Goal: Task Accomplishment & Management: Manage account settings

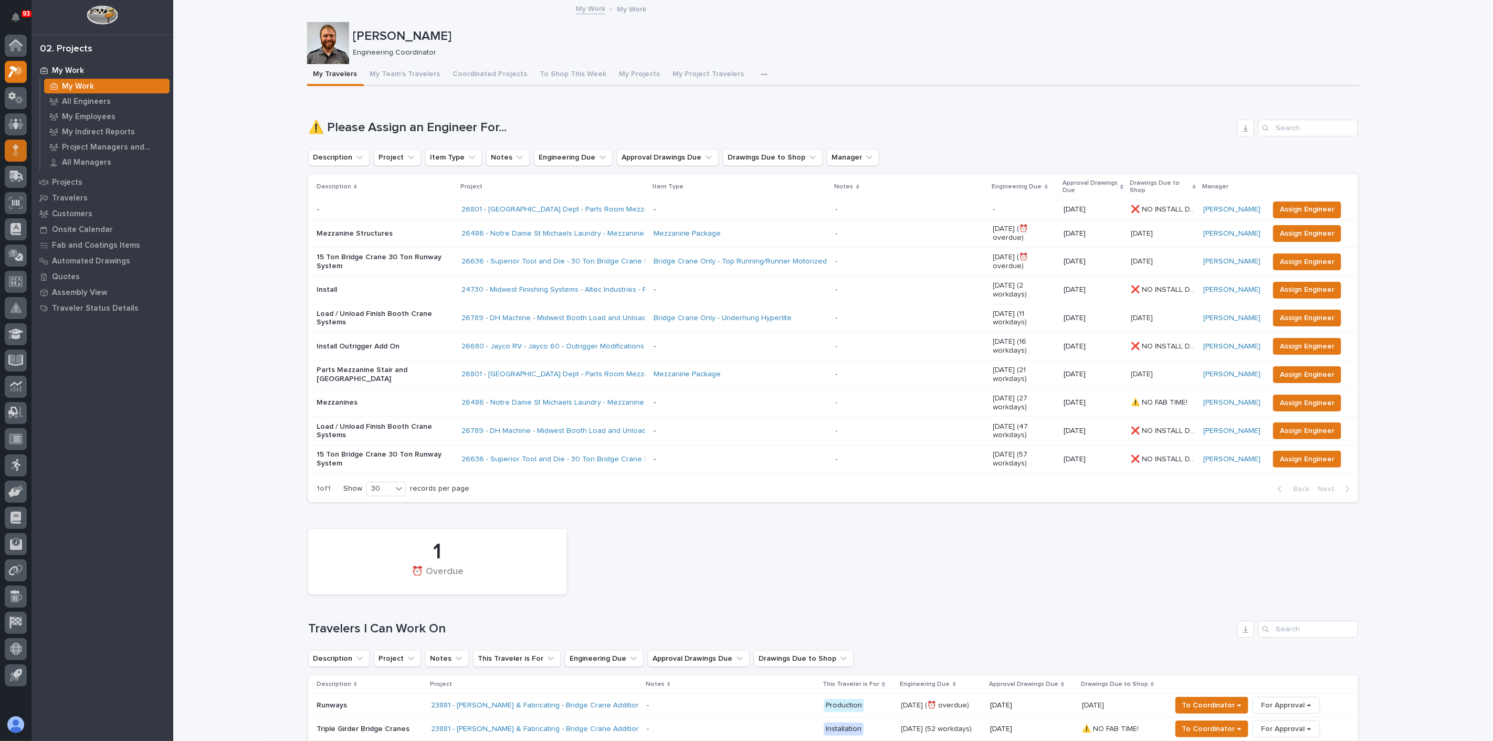
click at [24, 152] on div at bounding box center [16, 151] width 22 height 22
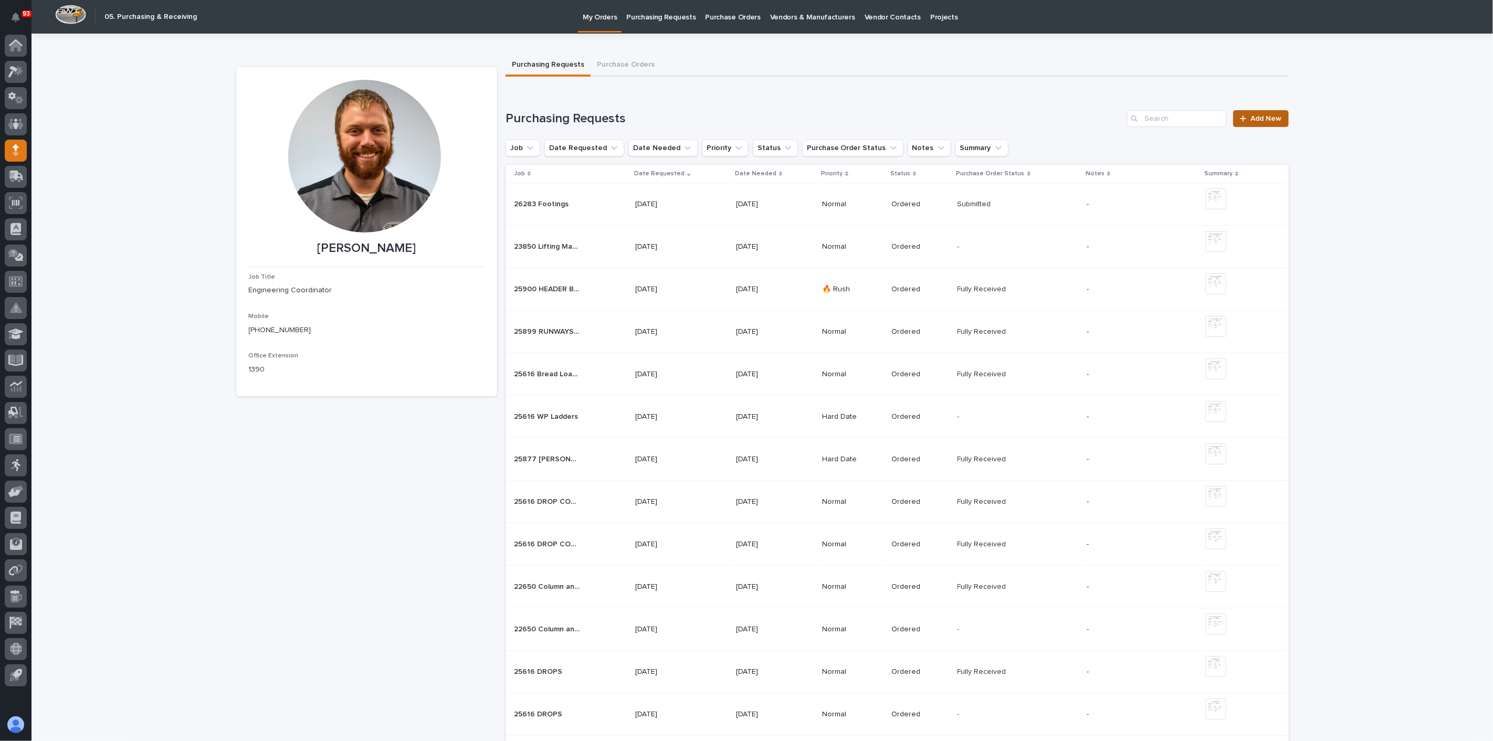
click at [1258, 116] on span "Add New" at bounding box center [1266, 118] width 31 height 7
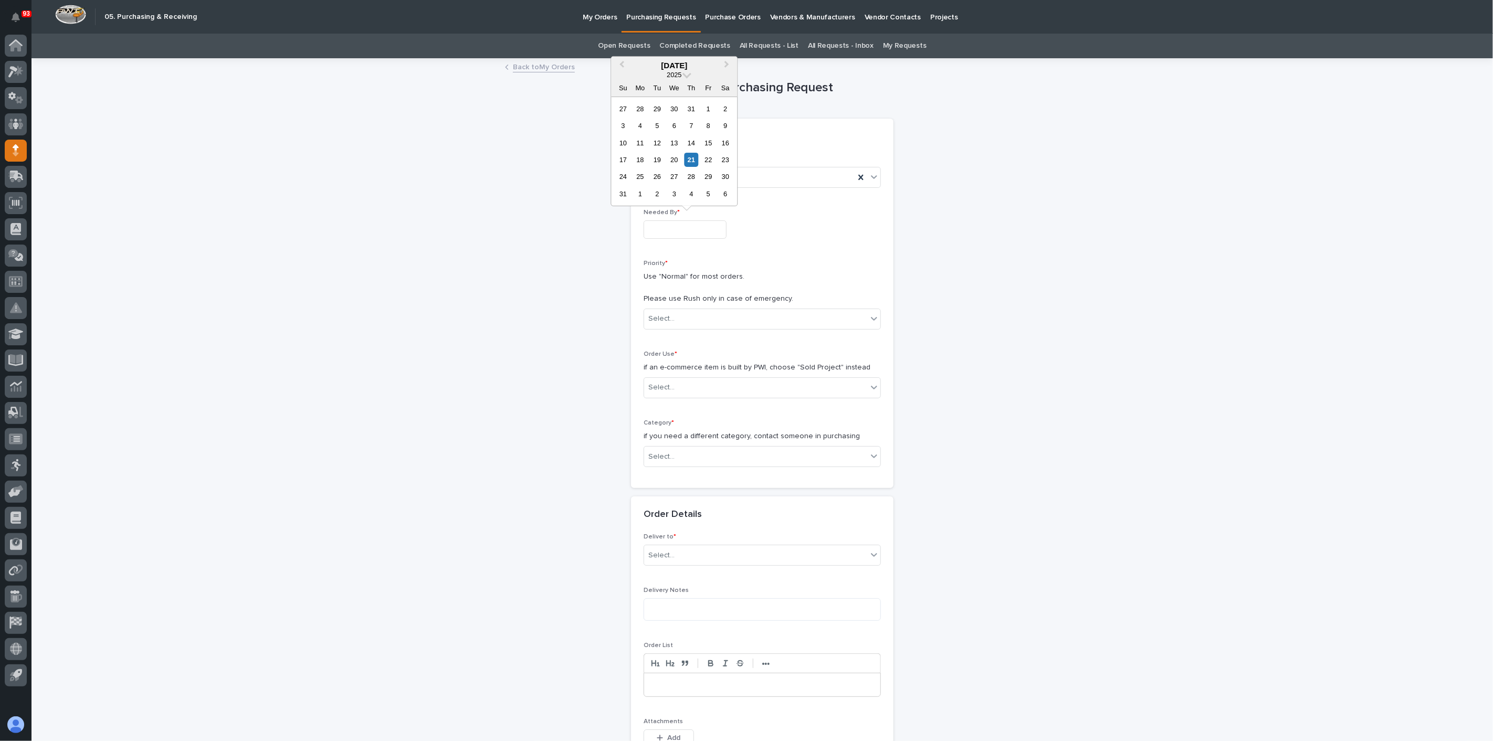
click at [675, 239] on div "Needed By *" at bounding box center [762, 228] width 237 height 38
click at [708, 190] on div "5" at bounding box center [708, 194] width 14 height 14
type input "**********"
click at [685, 321] on div "Select..." at bounding box center [755, 318] width 223 height 17
click at [666, 373] on div "Normal" at bounding box center [758, 375] width 236 height 18
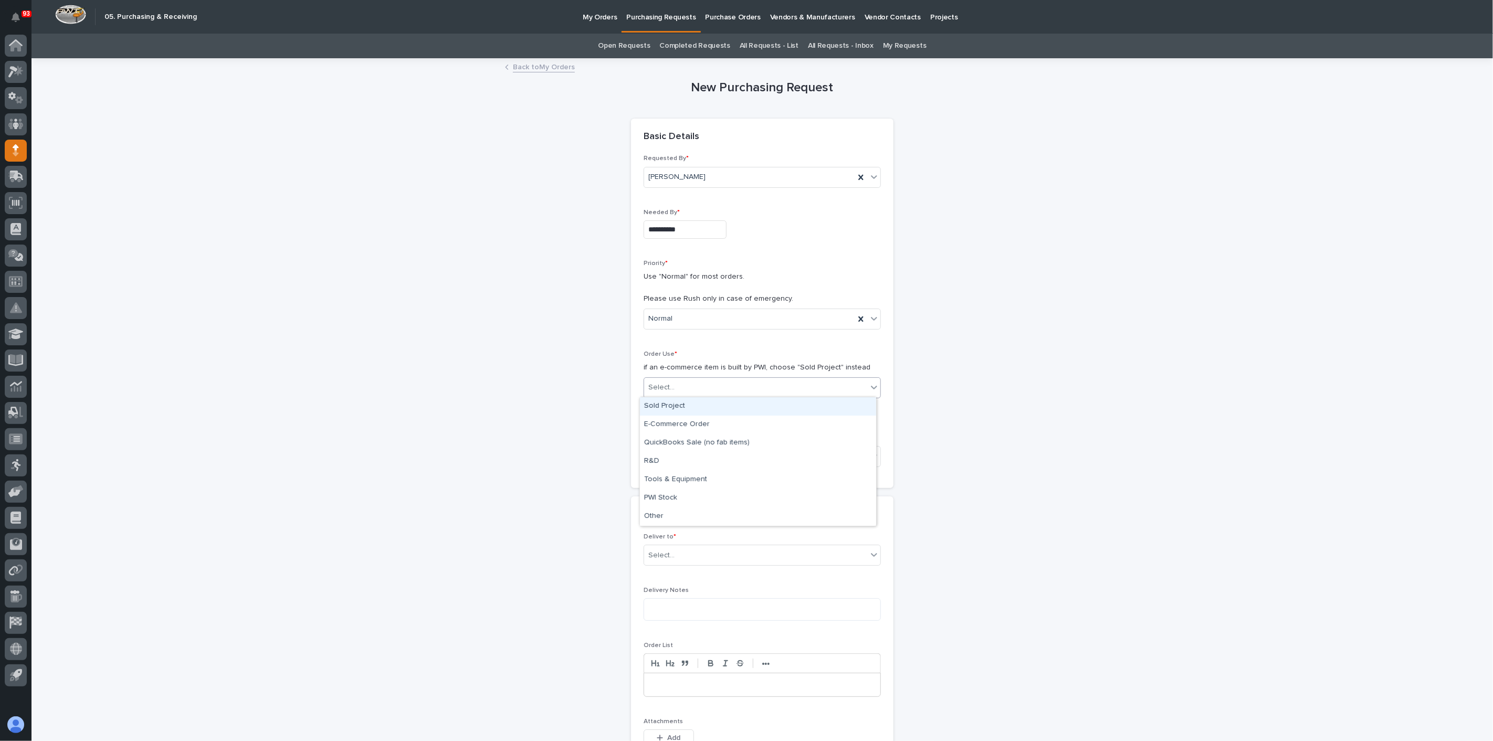
click at [665, 382] on div "Select..." at bounding box center [661, 387] width 26 height 11
click at [666, 405] on div "Sold Project" at bounding box center [758, 406] width 236 height 18
click at [665, 452] on div "Select..." at bounding box center [661, 457] width 26 height 11
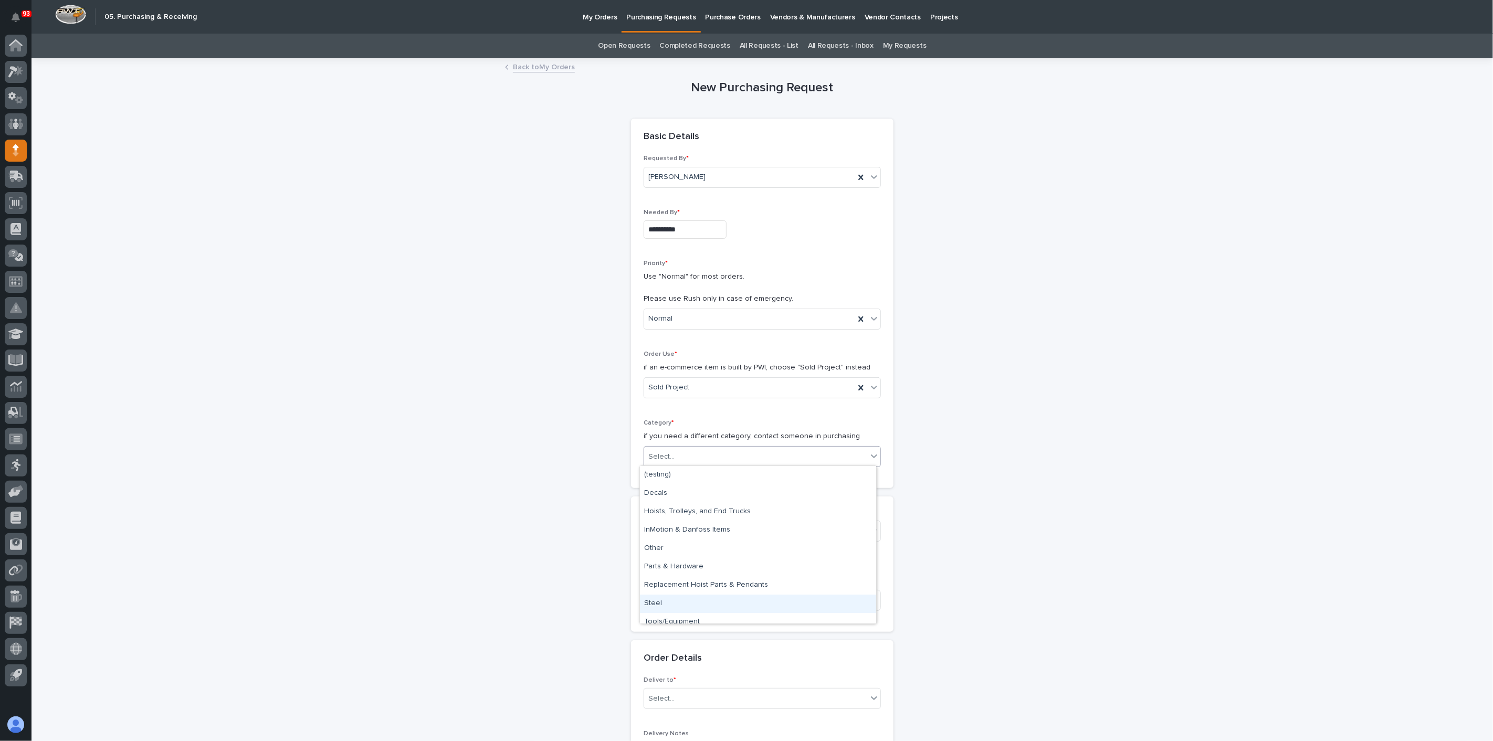
click at [662, 601] on div "Steel" at bounding box center [758, 604] width 236 height 18
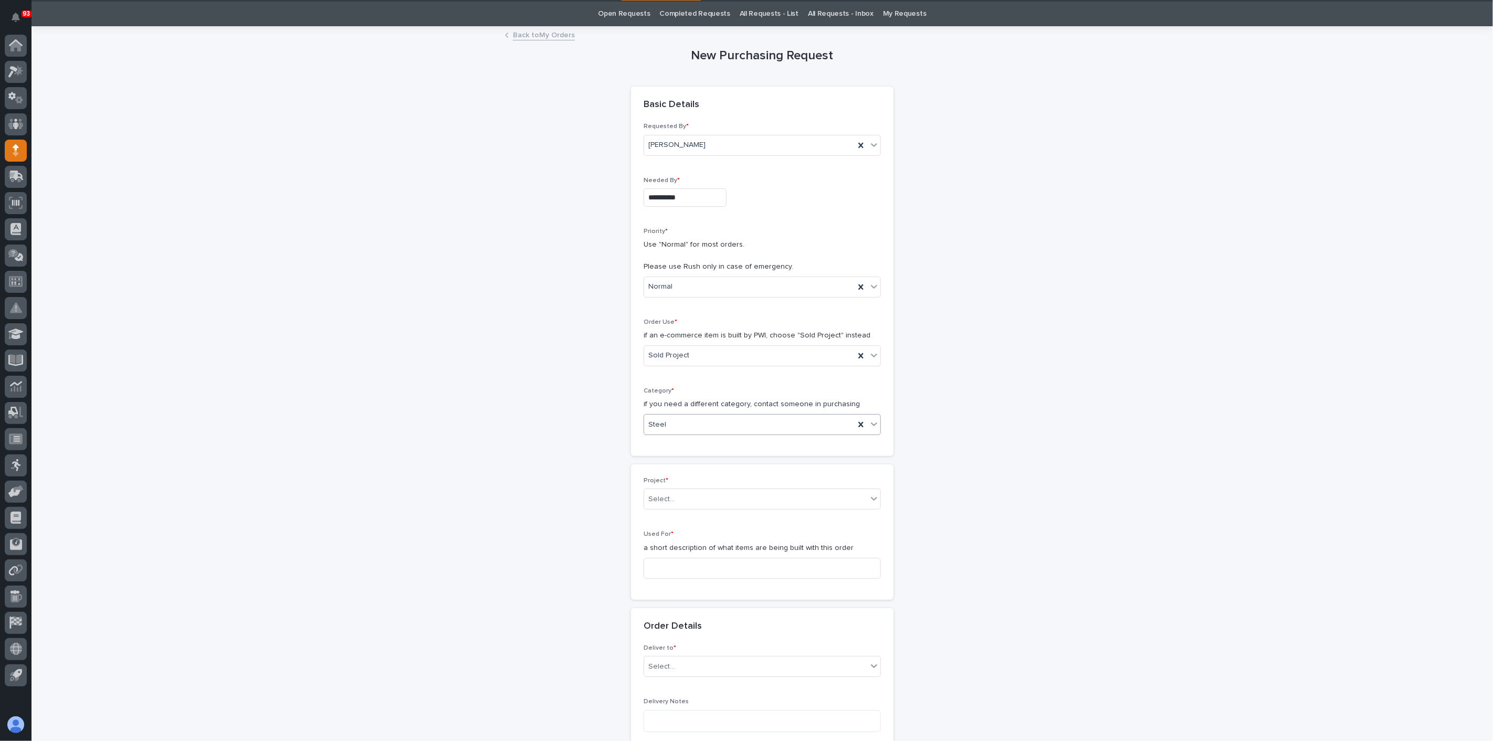
scroll to position [58, 0]
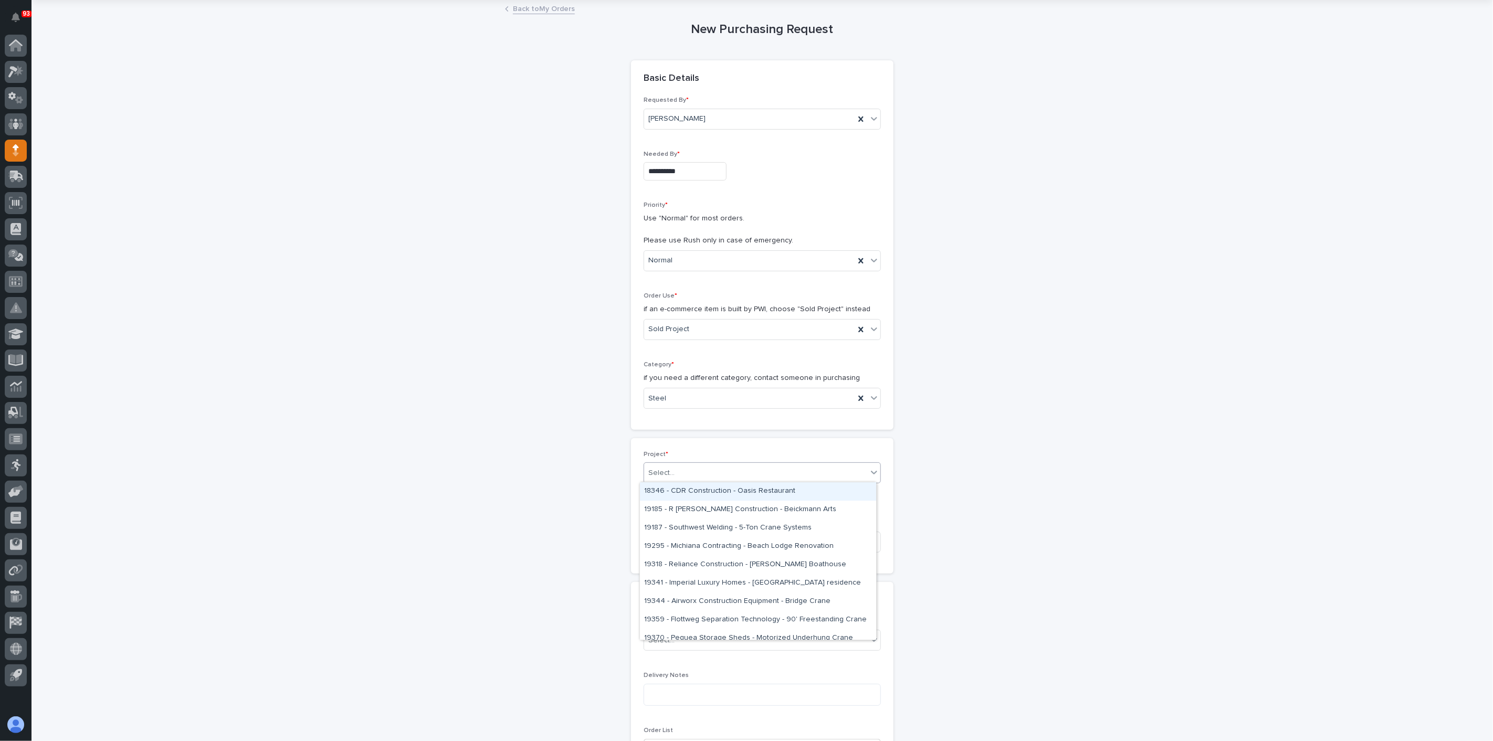
click at [697, 465] on div "Select..." at bounding box center [755, 473] width 223 height 17
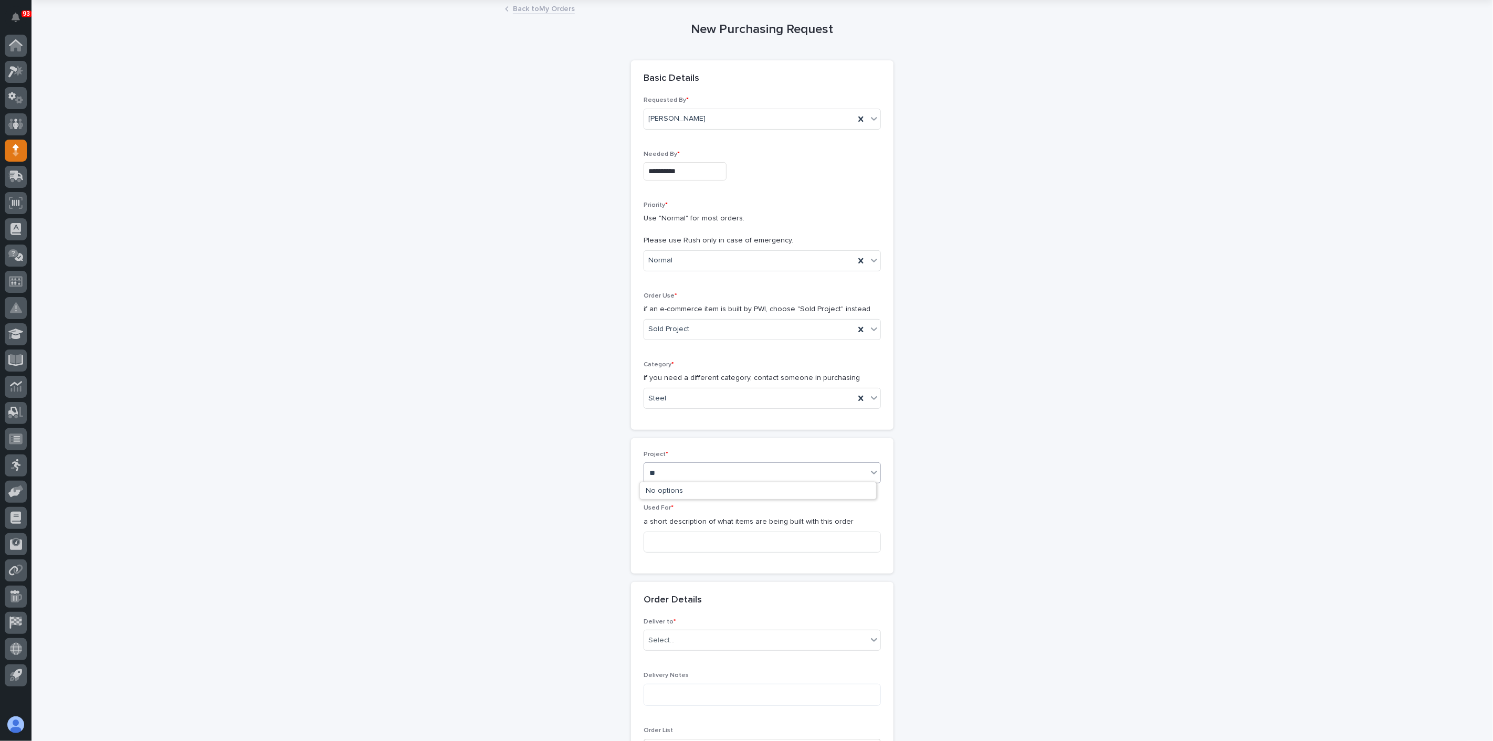
type input "***"
click at [692, 526] on div "T&M - 24641 - PWI - SDI LaFarga - remove existing Starke 5 ton (de-rated to 3 t…" at bounding box center [758, 528] width 236 height 18
click at [842, 470] on icon at bounding box center [844, 472] width 4 height 4
click at [668, 468] on div "Select..." at bounding box center [661, 473] width 26 height 11
type input "*"
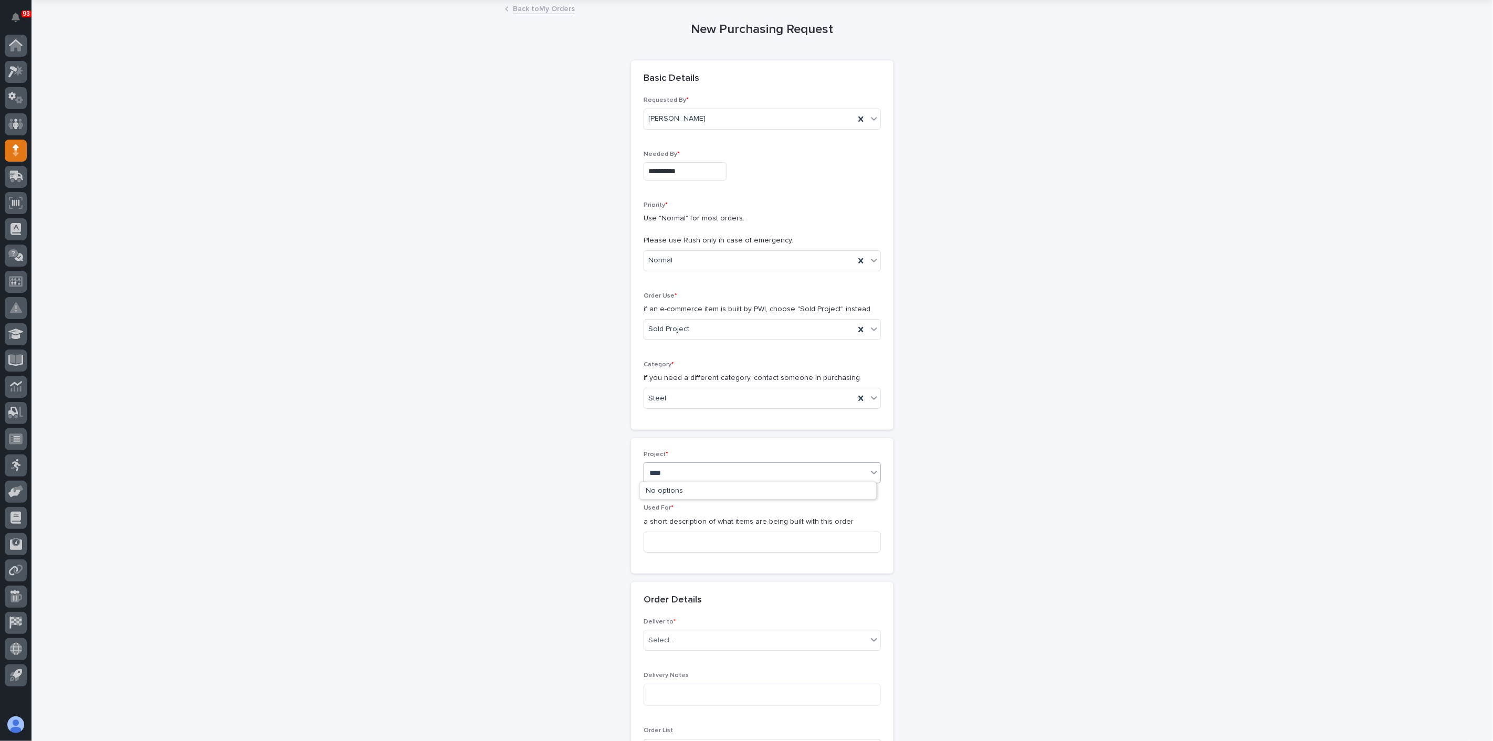
type input "*****"
click at [667, 490] on div "26117 - Steel Dynamics Inc - 10 Ton Crane System" at bounding box center [758, 492] width 236 height 18
click at [658, 535] on input at bounding box center [762, 542] width 237 height 21
type input "r"
type input "RUNWAYS"
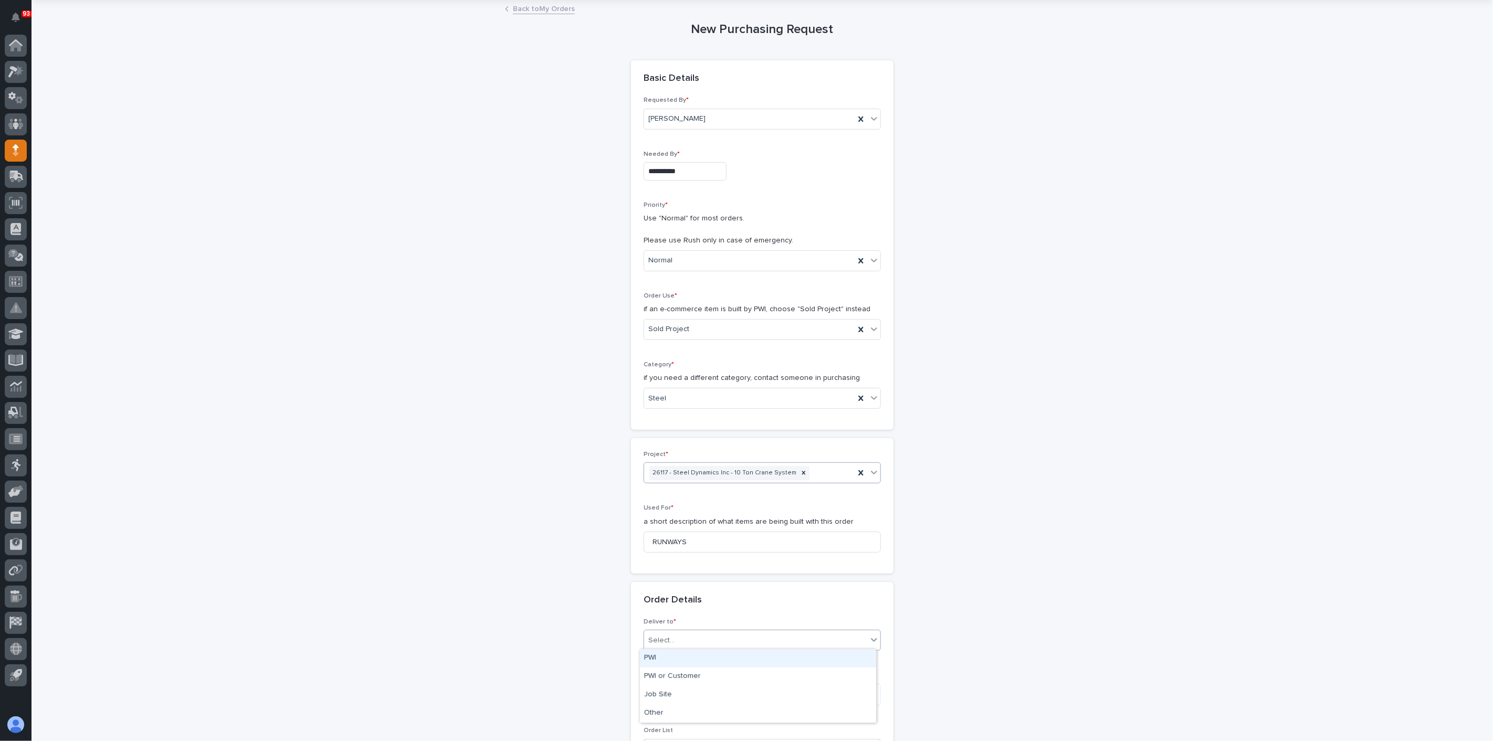
click at [672, 643] on div "Select..." at bounding box center [755, 640] width 223 height 17
click at [675, 657] on div "PWI" at bounding box center [758, 659] width 236 height 18
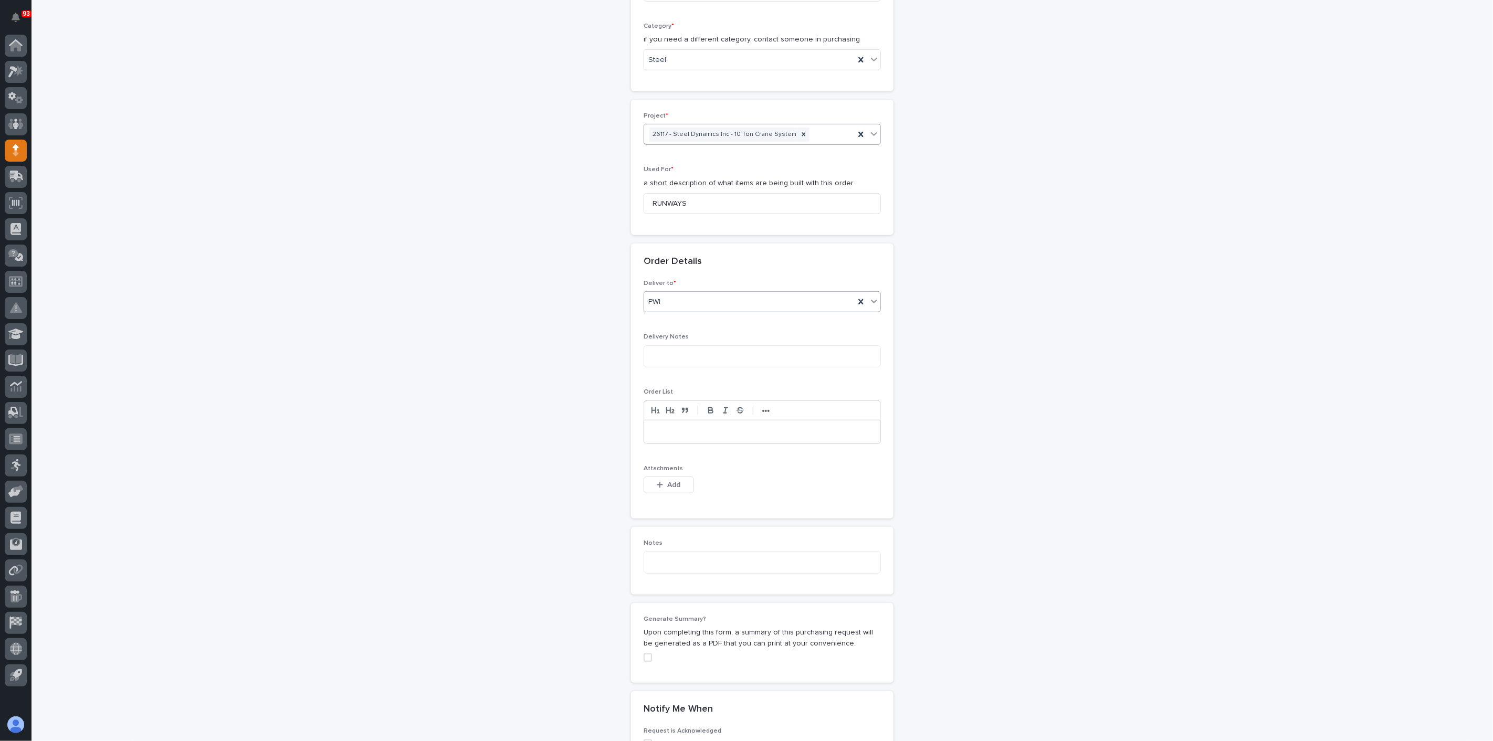
scroll to position [408, 0]
click at [668, 469] on span "Add" at bounding box center [674, 473] width 13 height 9
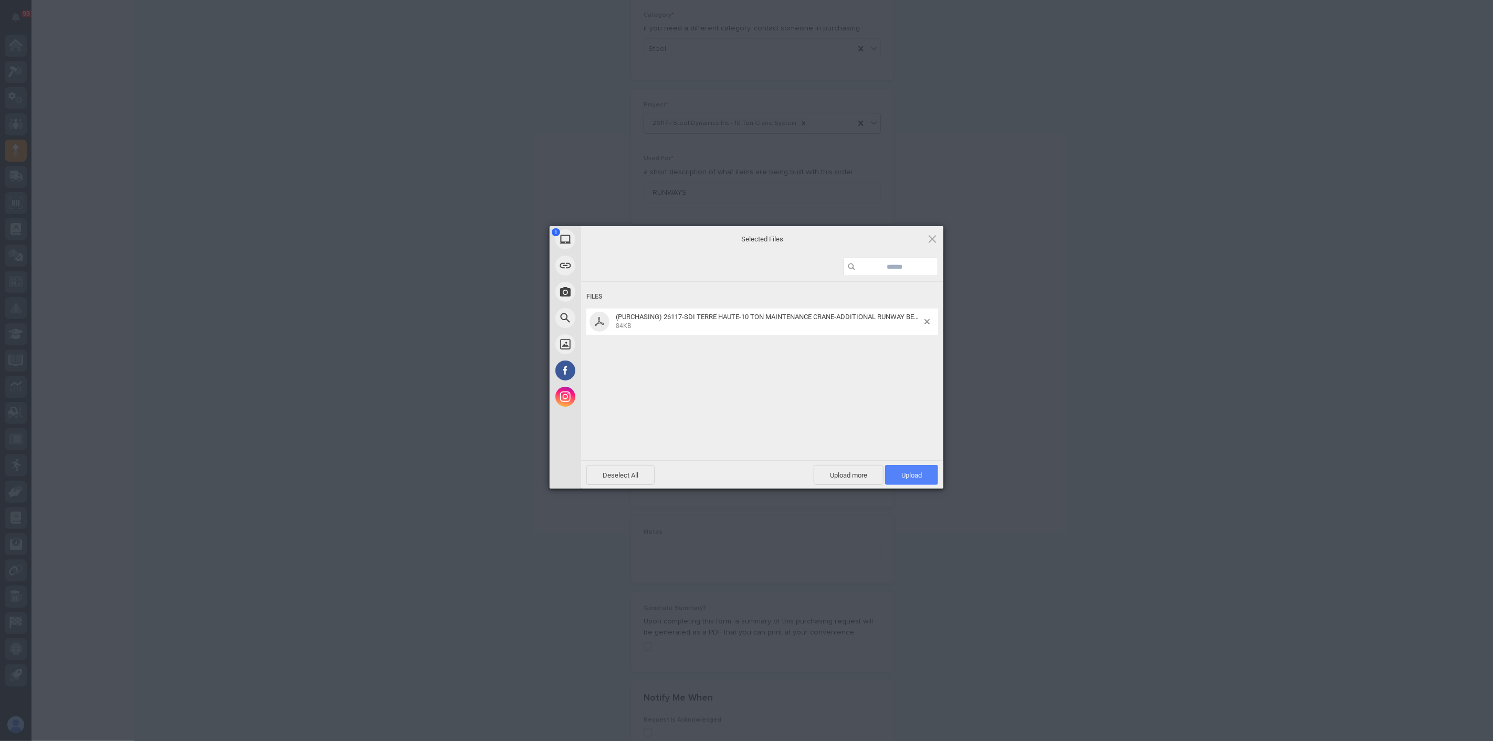
click at [906, 472] on span "Upload 1" at bounding box center [912, 476] width 20 height 8
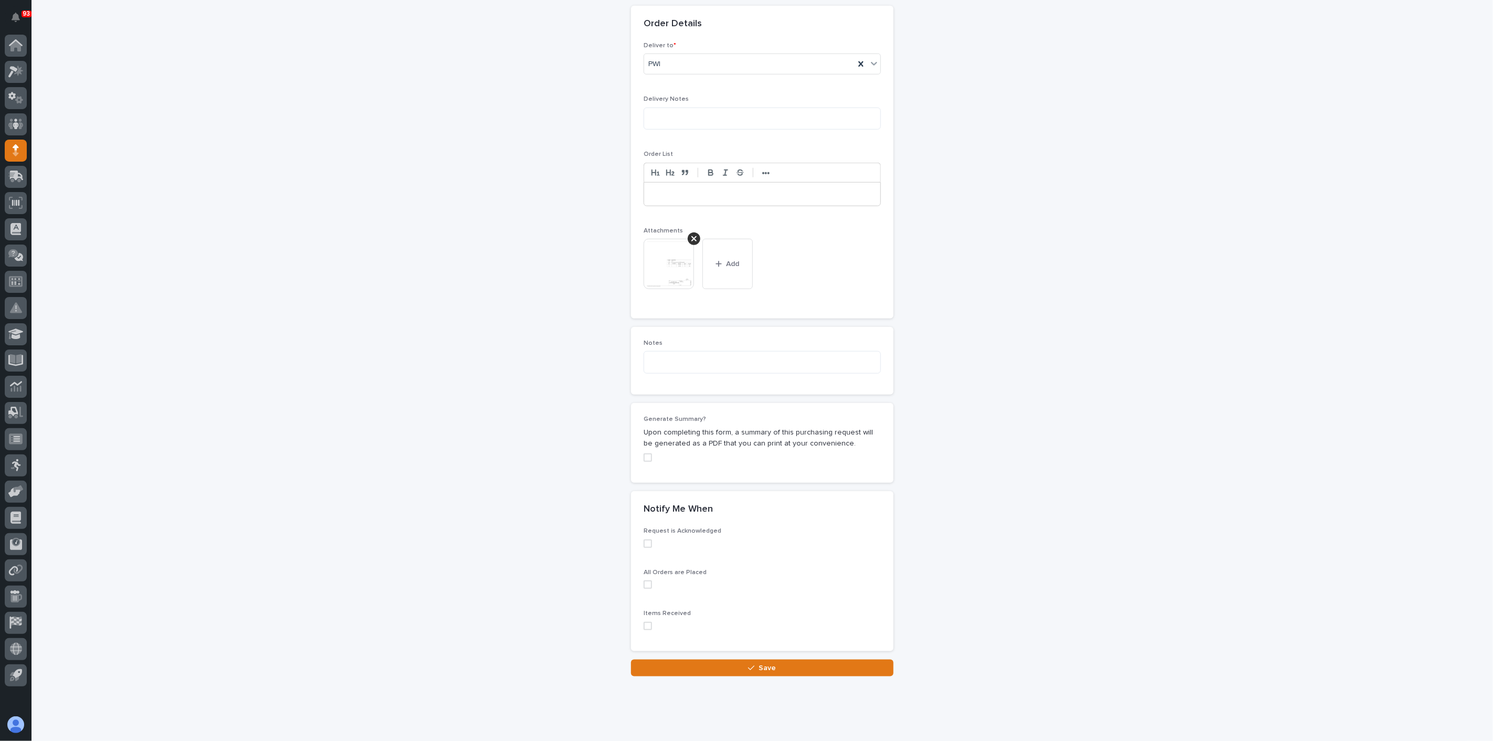
scroll to position [649, 0]
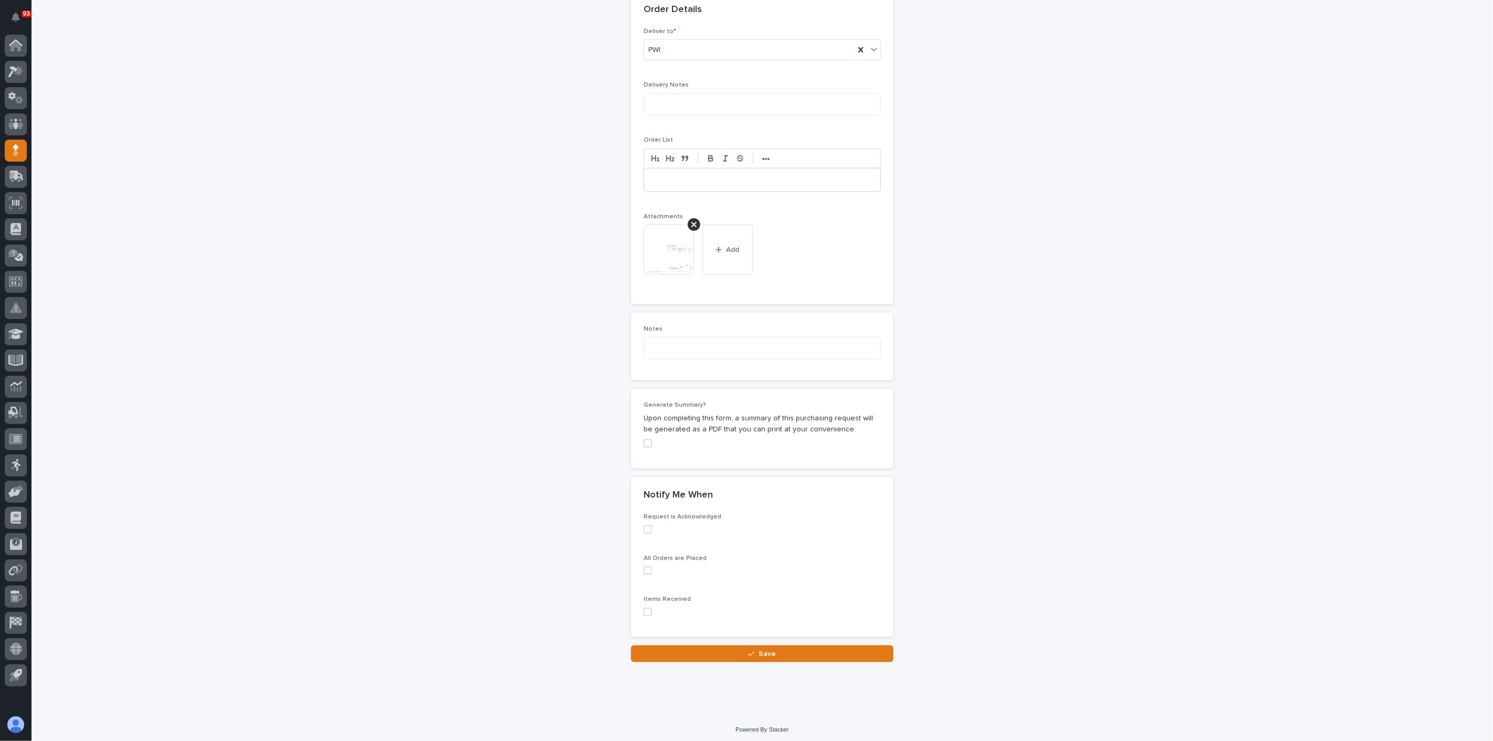
click at [776, 647] on button "Save" at bounding box center [762, 654] width 263 height 17
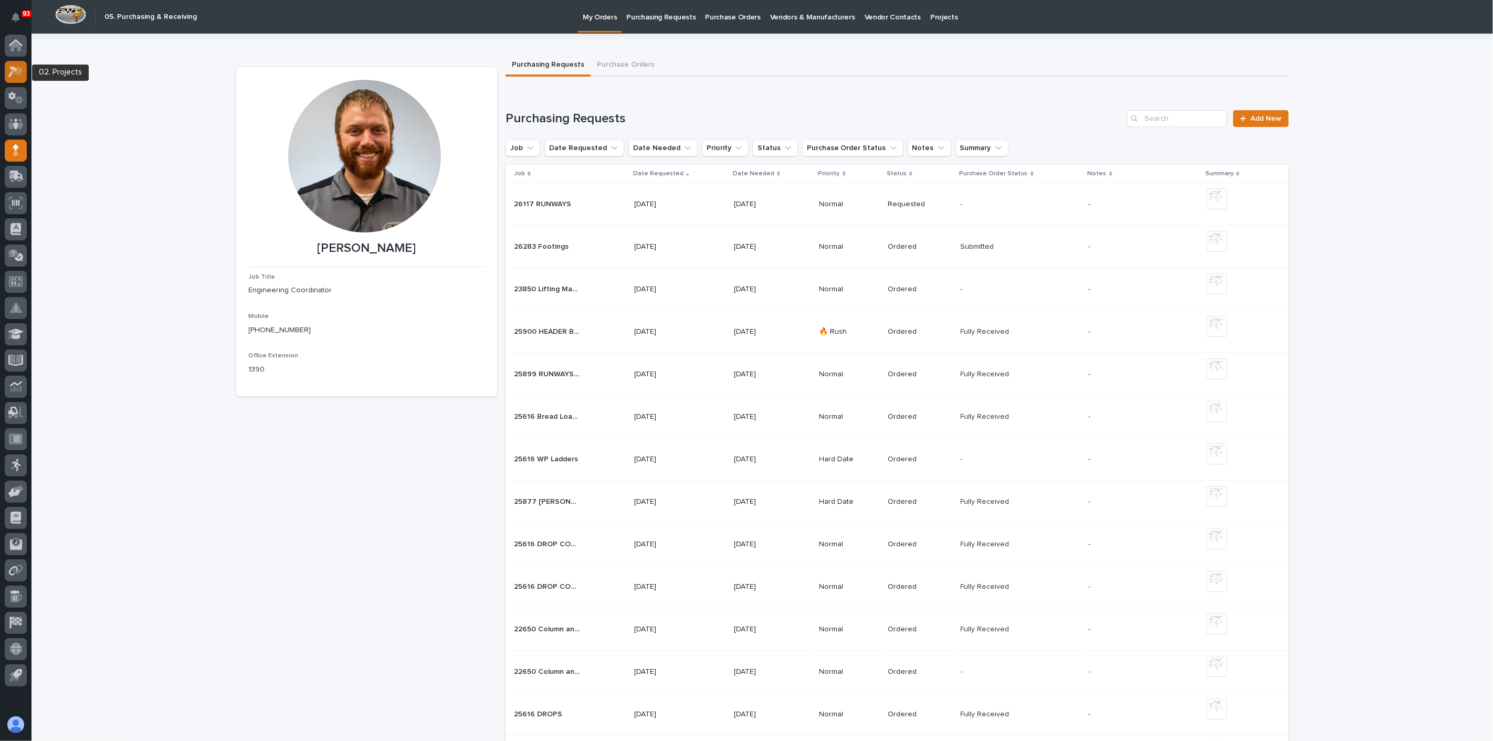
click at [14, 71] on icon at bounding box center [15, 72] width 15 height 12
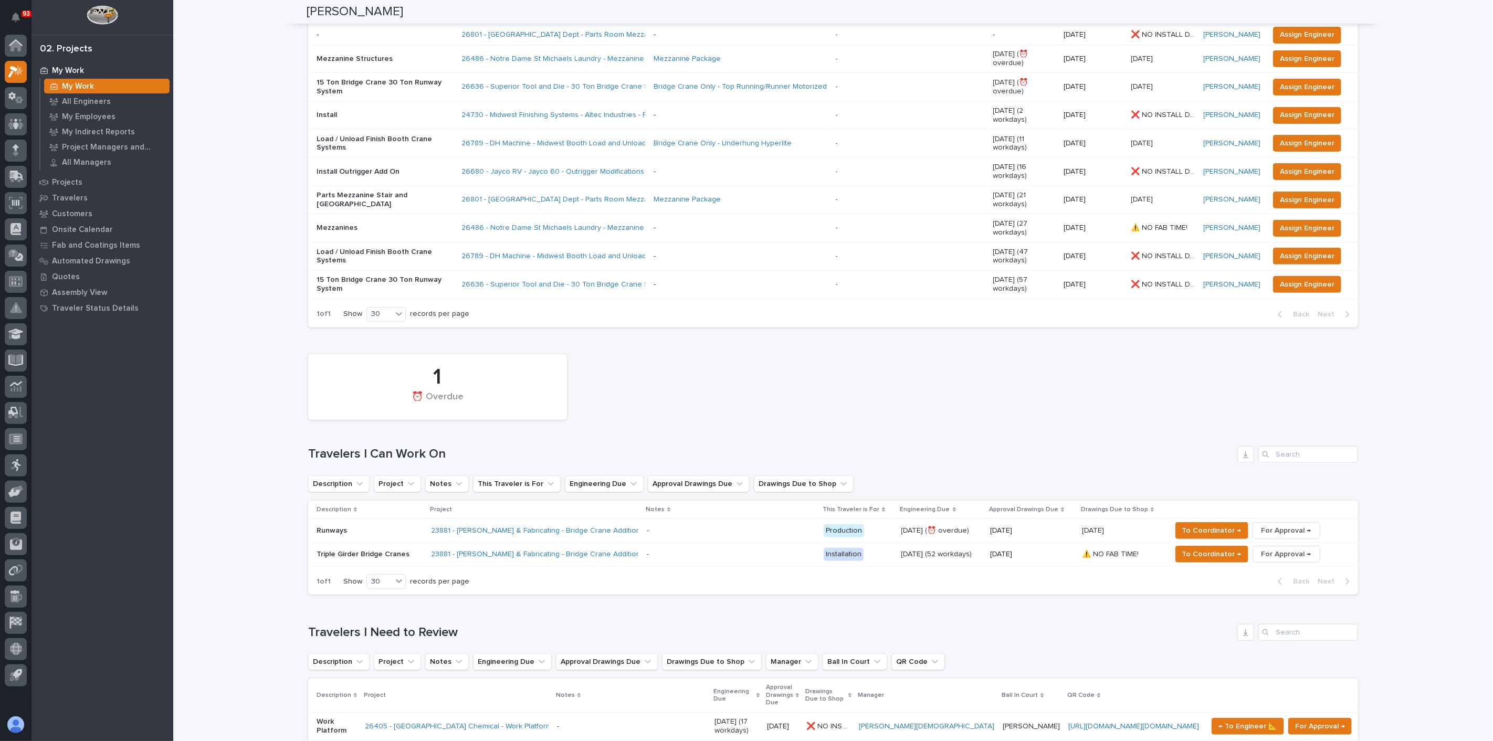
scroll to position [58, 0]
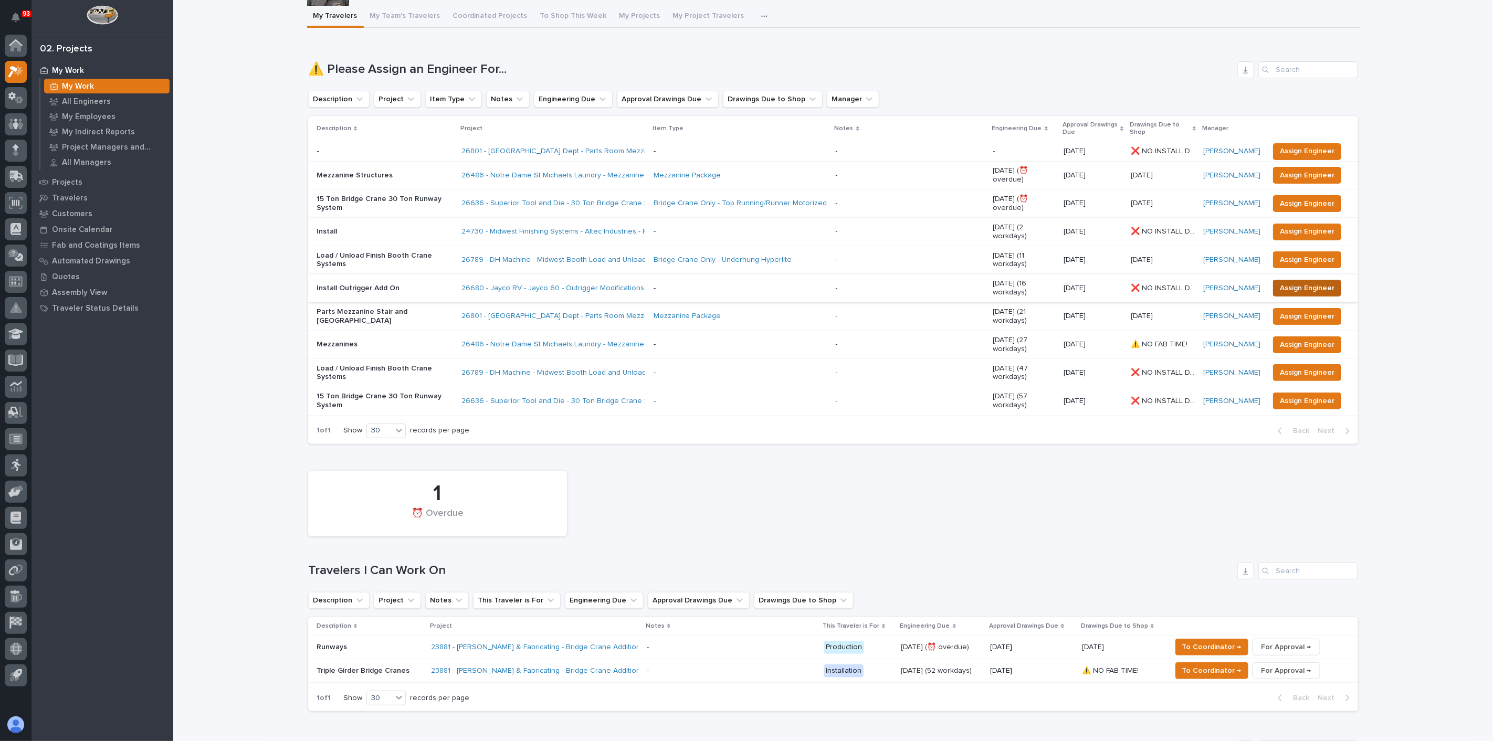
click at [1305, 282] on span "Assign Engineer" at bounding box center [1307, 288] width 55 height 13
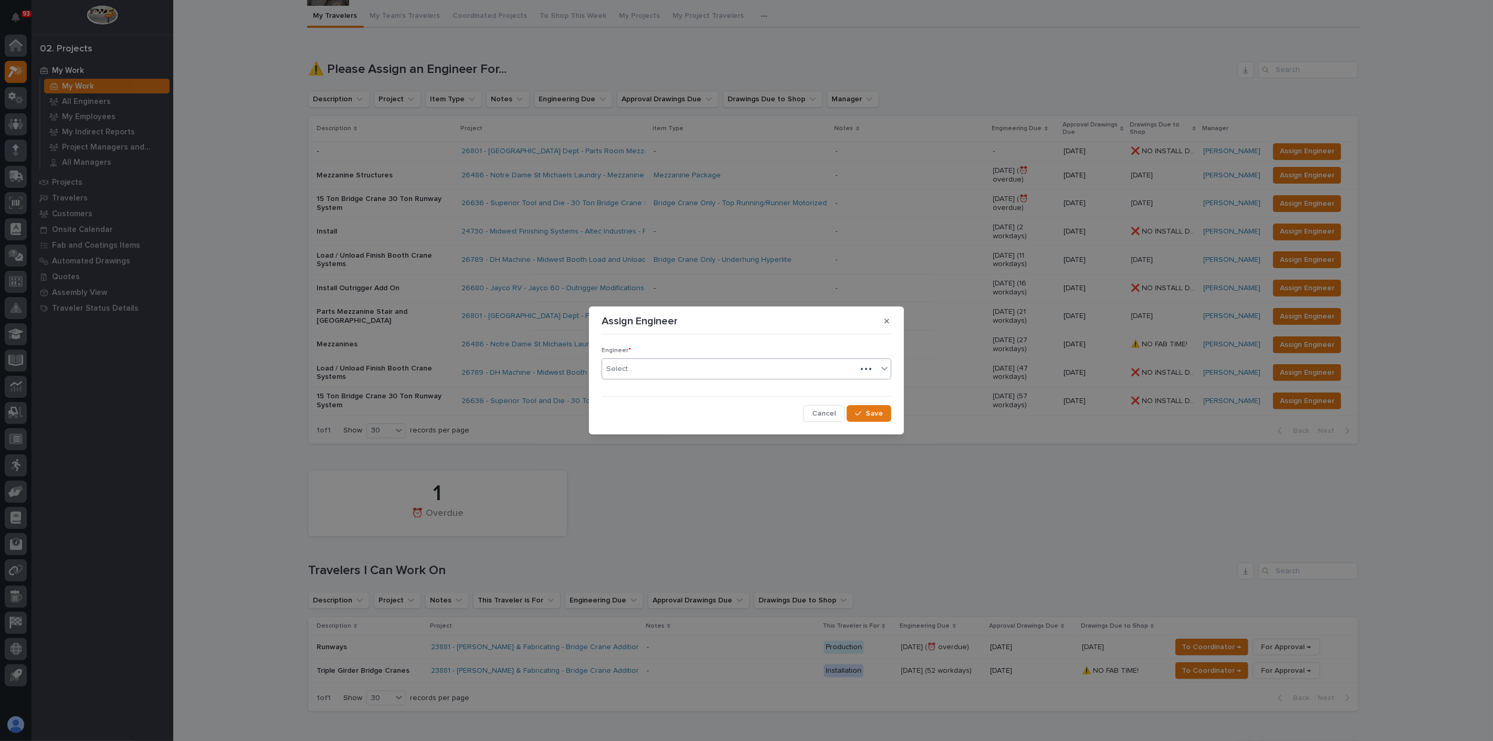
click at [659, 367] on div "Select..." at bounding box center [729, 369] width 255 height 17
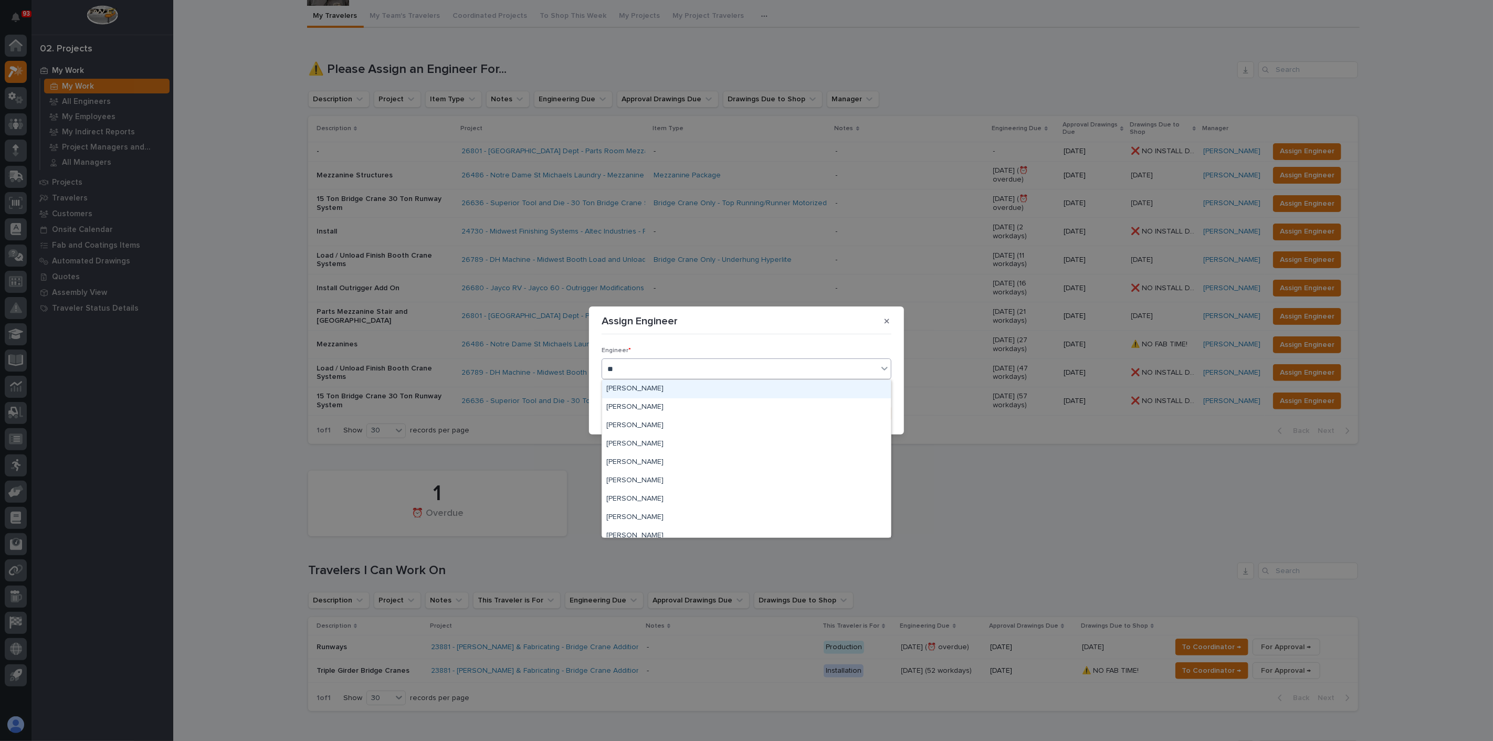
type input "***"
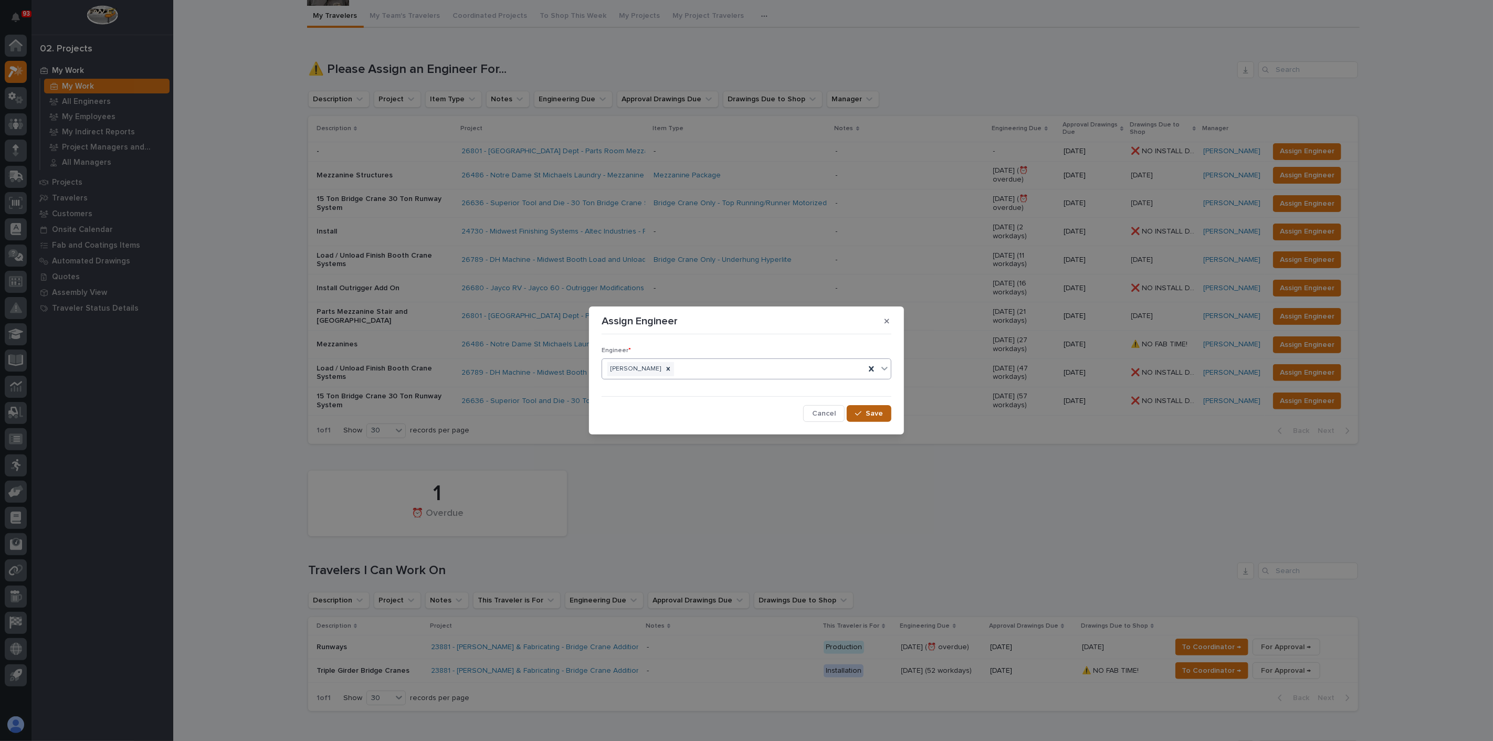
click at [880, 413] on span "Save" at bounding box center [874, 413] width 17 height 9
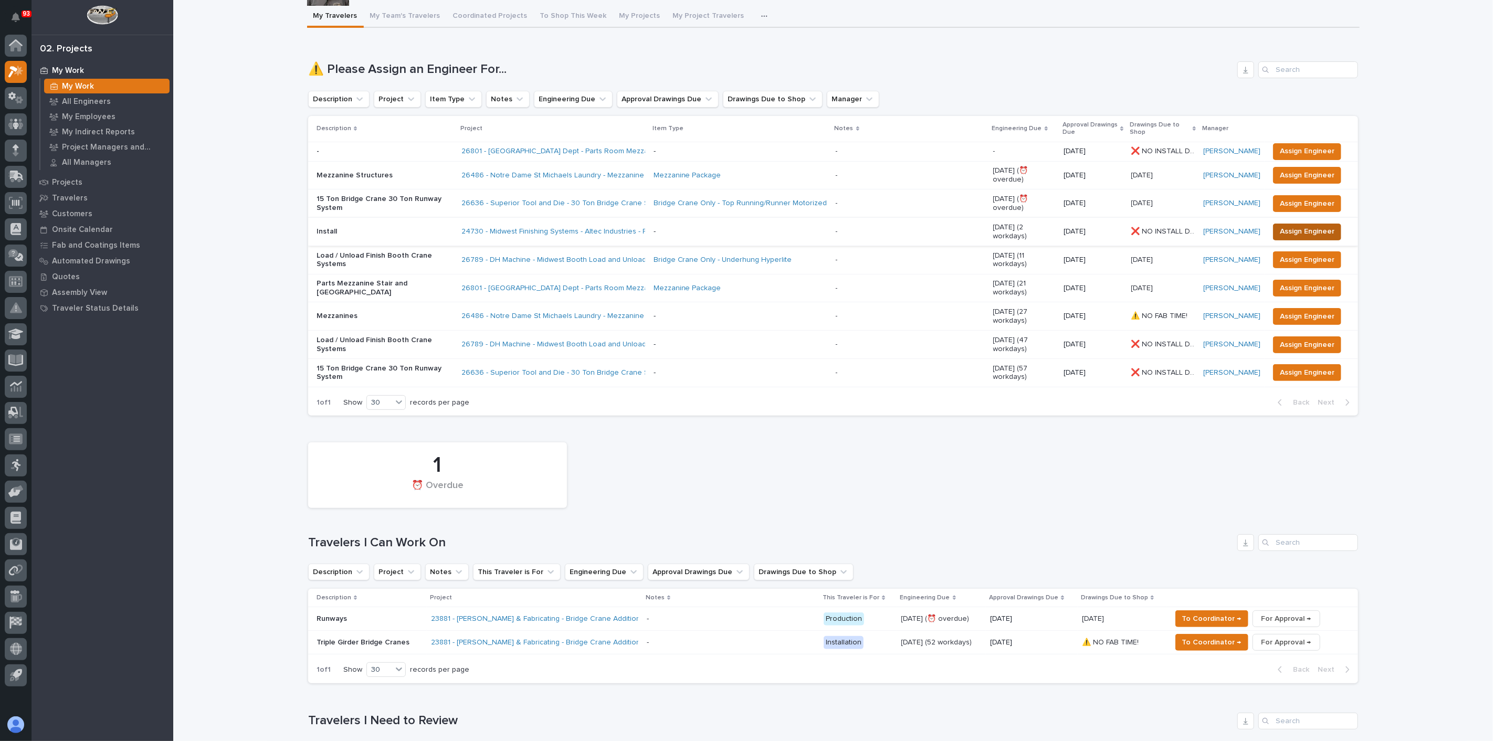
click at [1290, 225] on span "Assign Engineer" at bounding box center [1307, 231] width 55 height 13
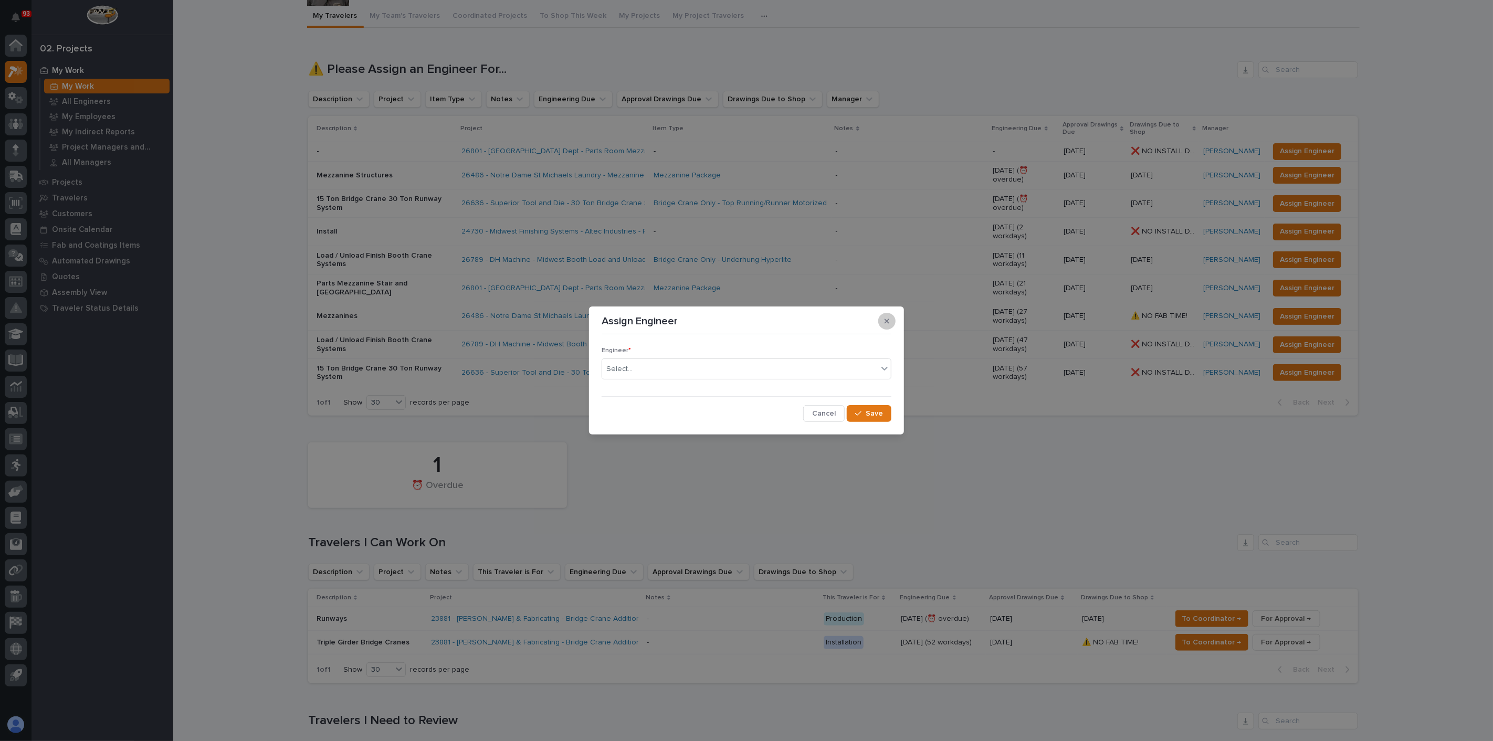
click at [889, 321] on icon "button" at bounding box center [887, 321] width 5 height 7
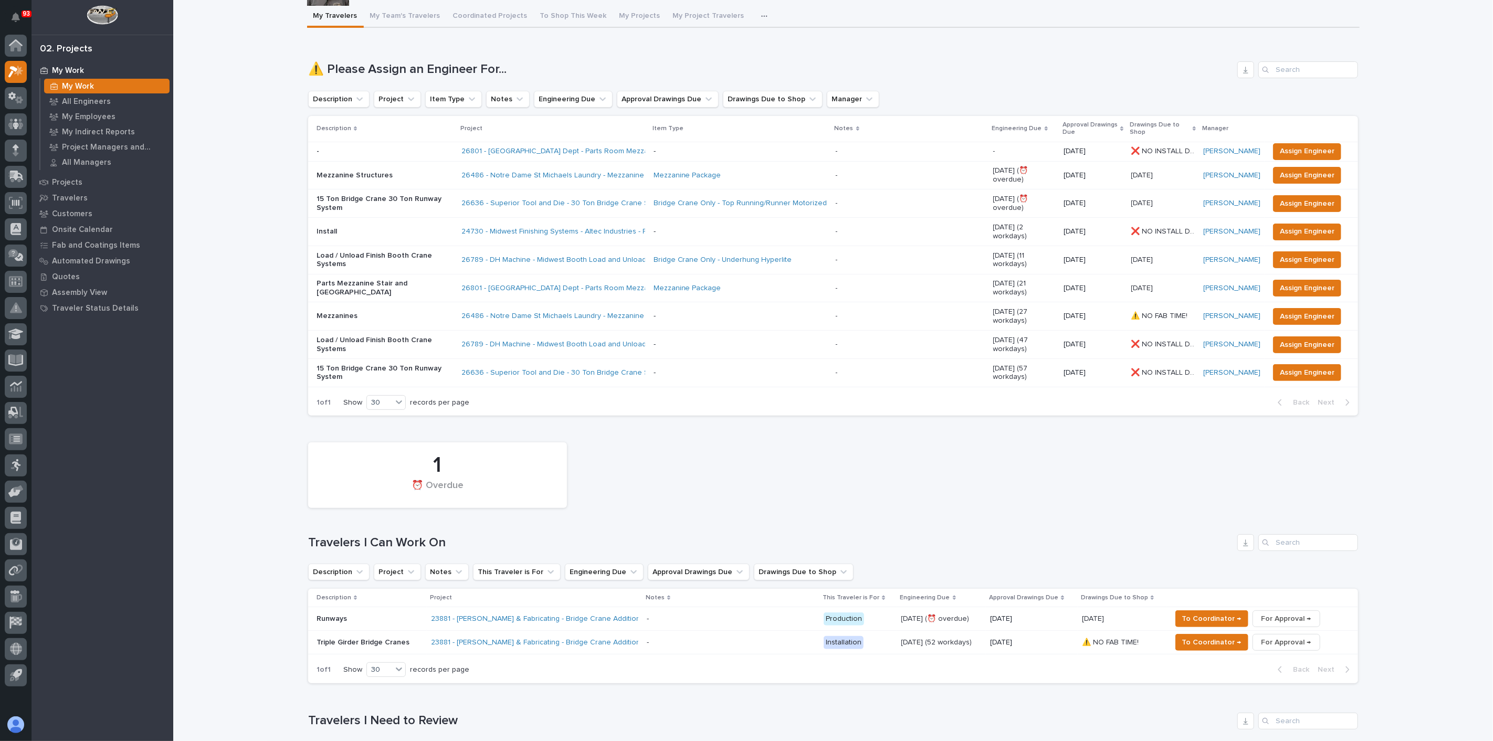
click at [345, 227] on p "Install" at bounding box center [385, 231] width 137 height 9
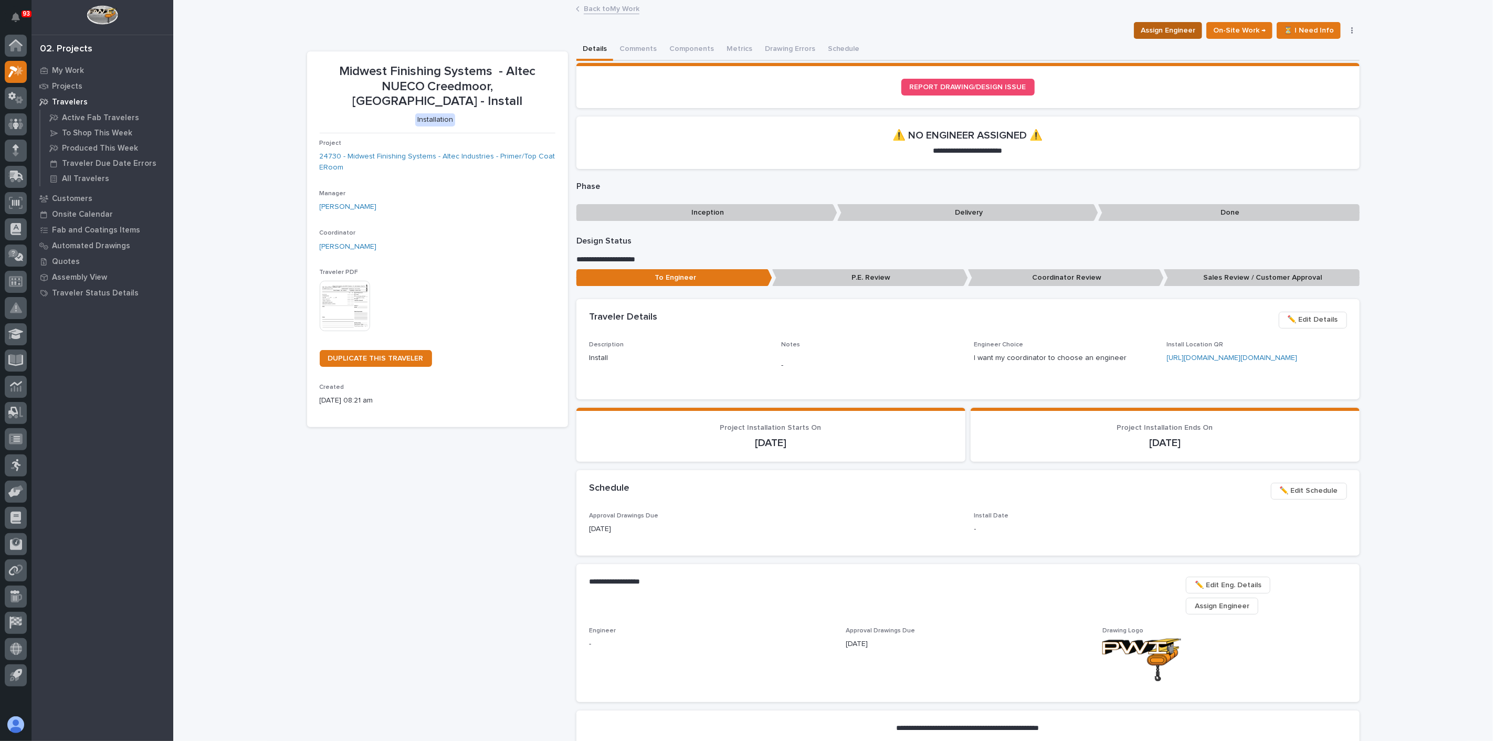
click at [1161, 33] on span "Assign Engineer" at bounding box center [1168, 30] width 55 height 13
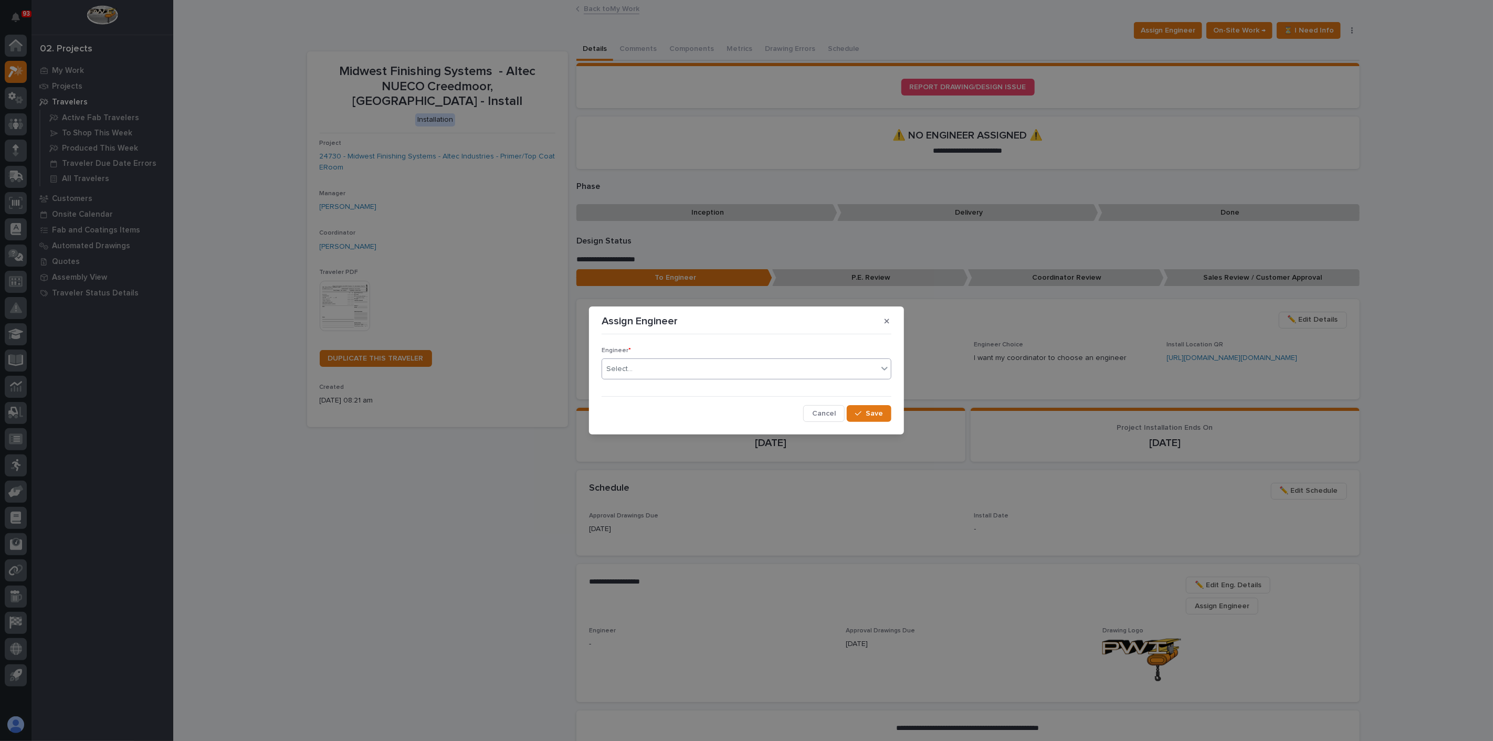
click at [675, 366] on div "Select..." at bounding box center [740, 369] width 276 height 17
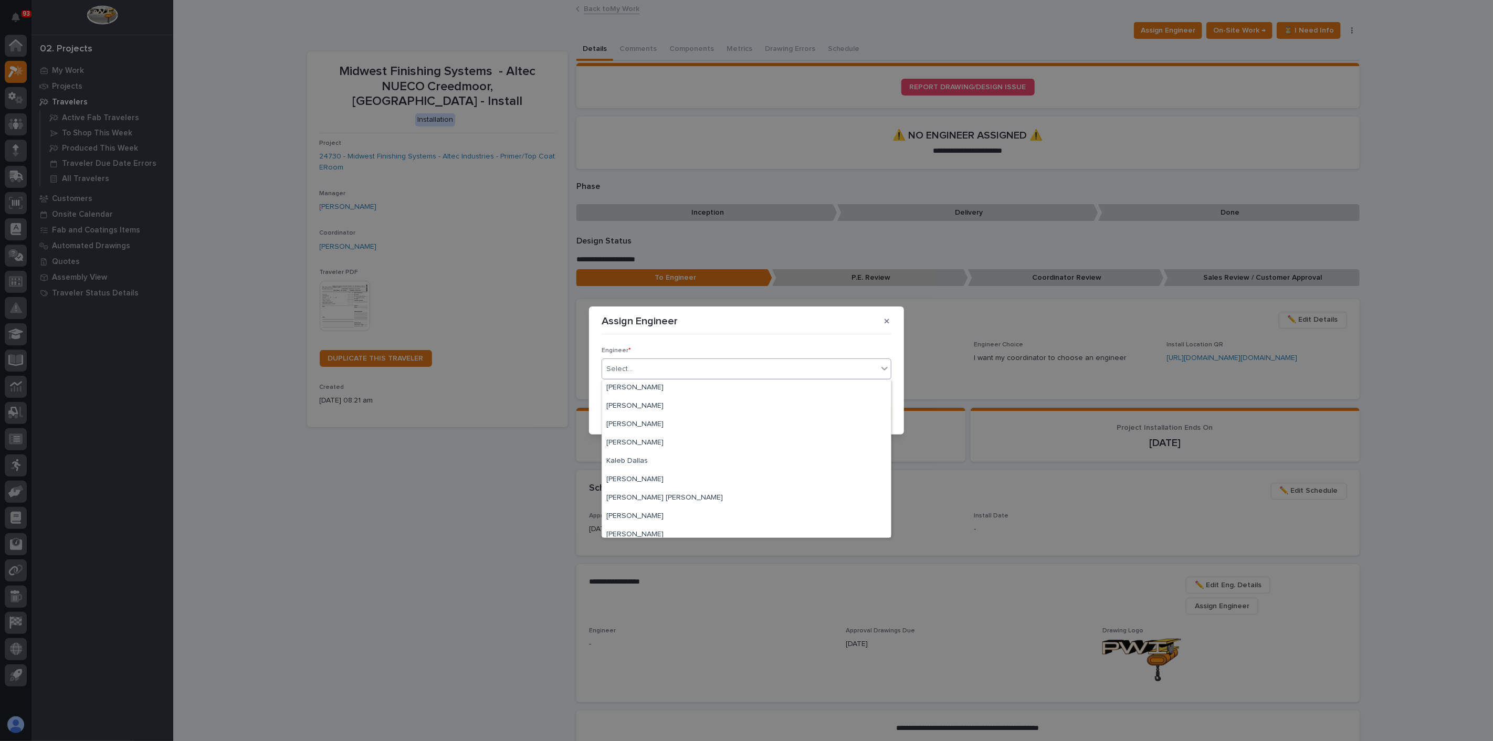
scroll to position [291, 0]
click at [651, 480] on div "Kyle David Miller" at bounding box center [746, 484] width 289 height 18
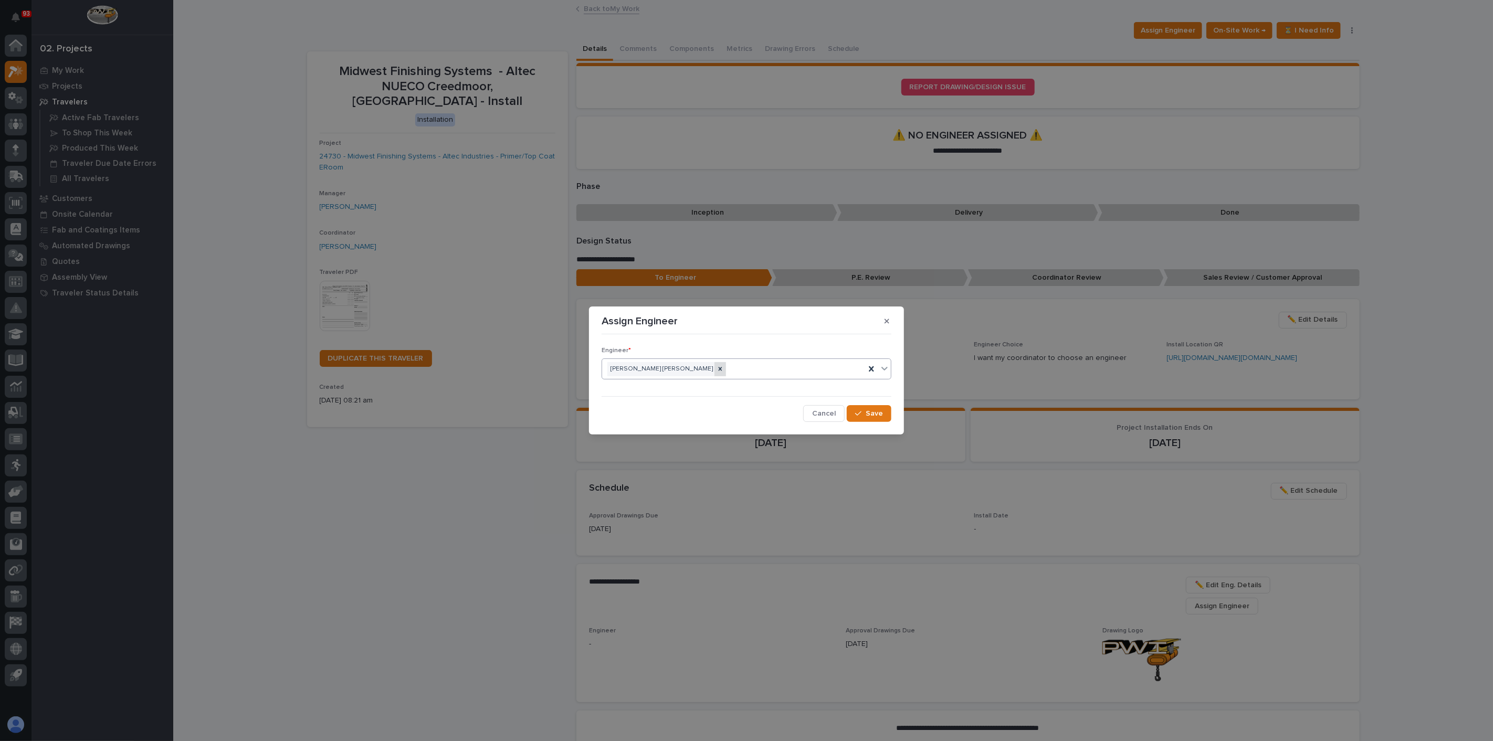
click at [717, 369] on icon at bounding box center [720, 368] width 7 height 7
click at [679, 367] on div "Kyle David Miller" at bounding box center [733, 369] width 263 height 18
type input "**"
click at [871, 413] on span "Save" at bounding box center [874, 413] width 17 height 9
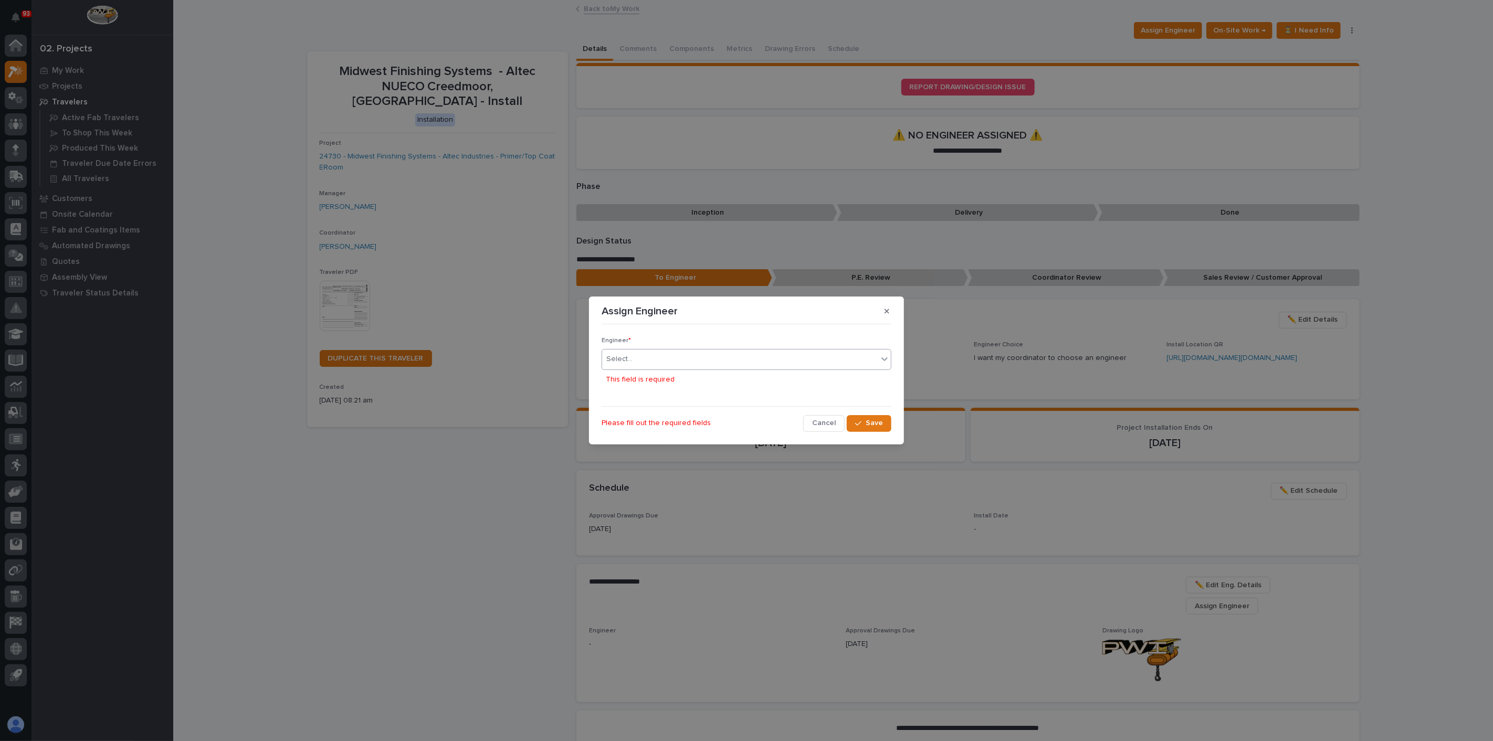
click at [688, 365] on div "Select..." at bounding box center [740, 359] width 276 height 17
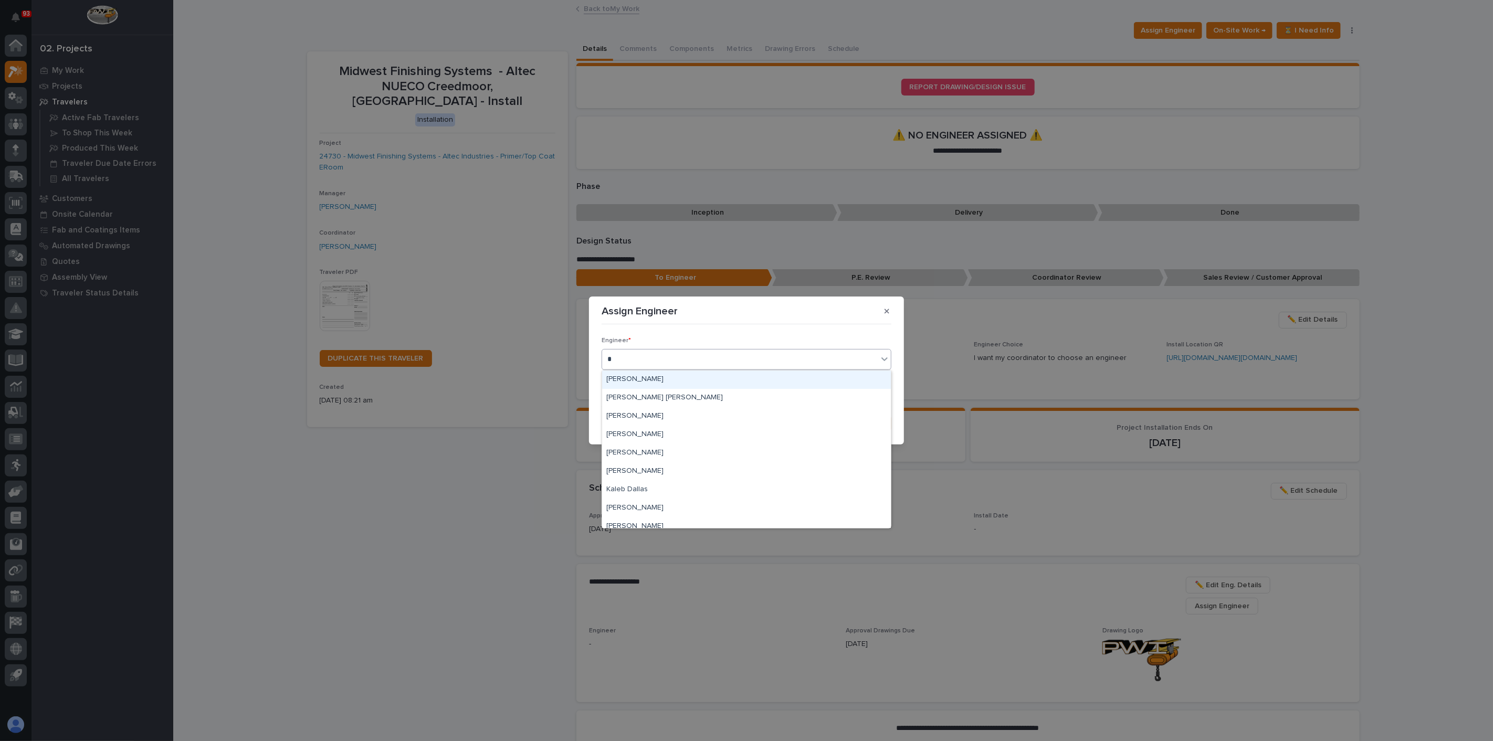
type input "**"
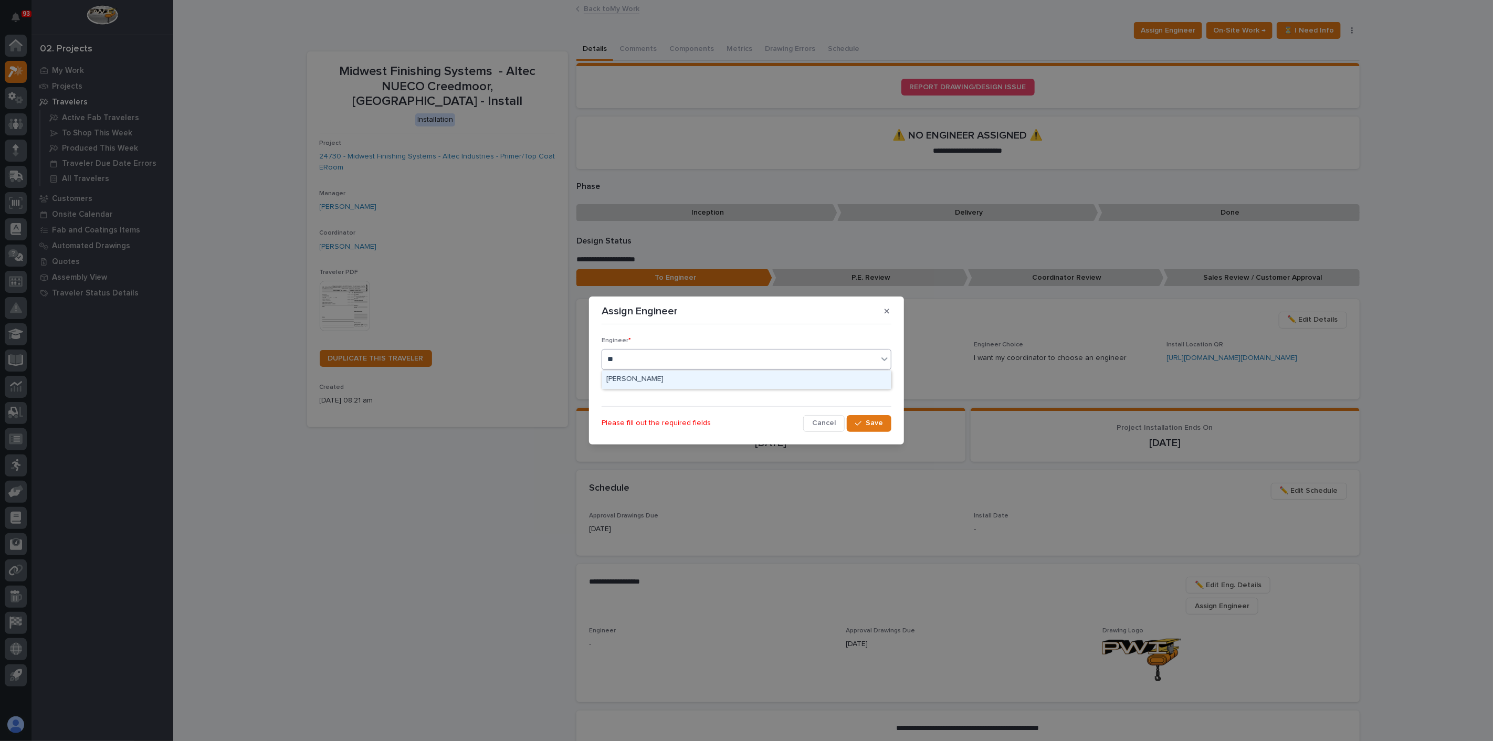
click at [641, 377] on div "[PERSON_NAME]" at bounding box center [746, 380] width 289 height 18
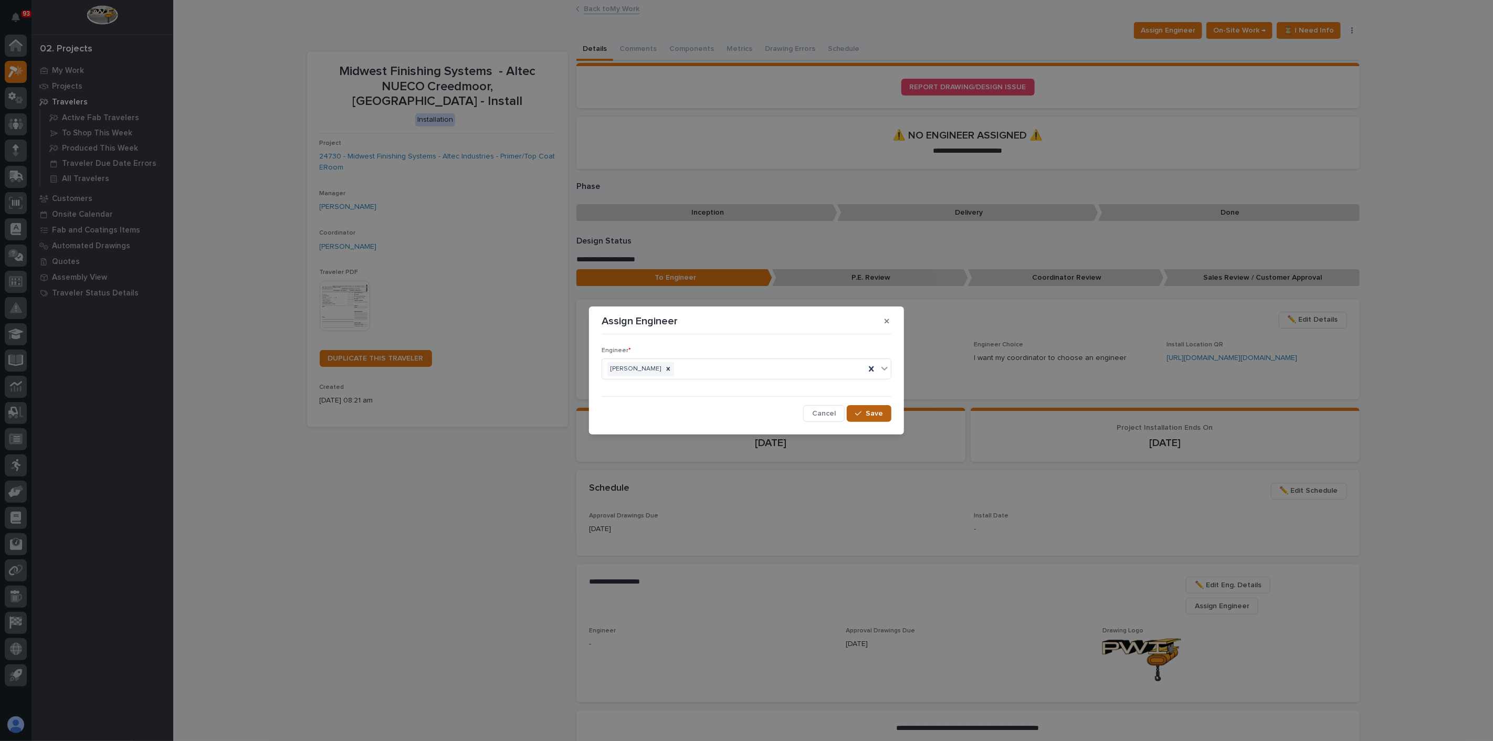
click at [860, 413] on icon "button" at bounding box center [858, 413] width 6 height 7
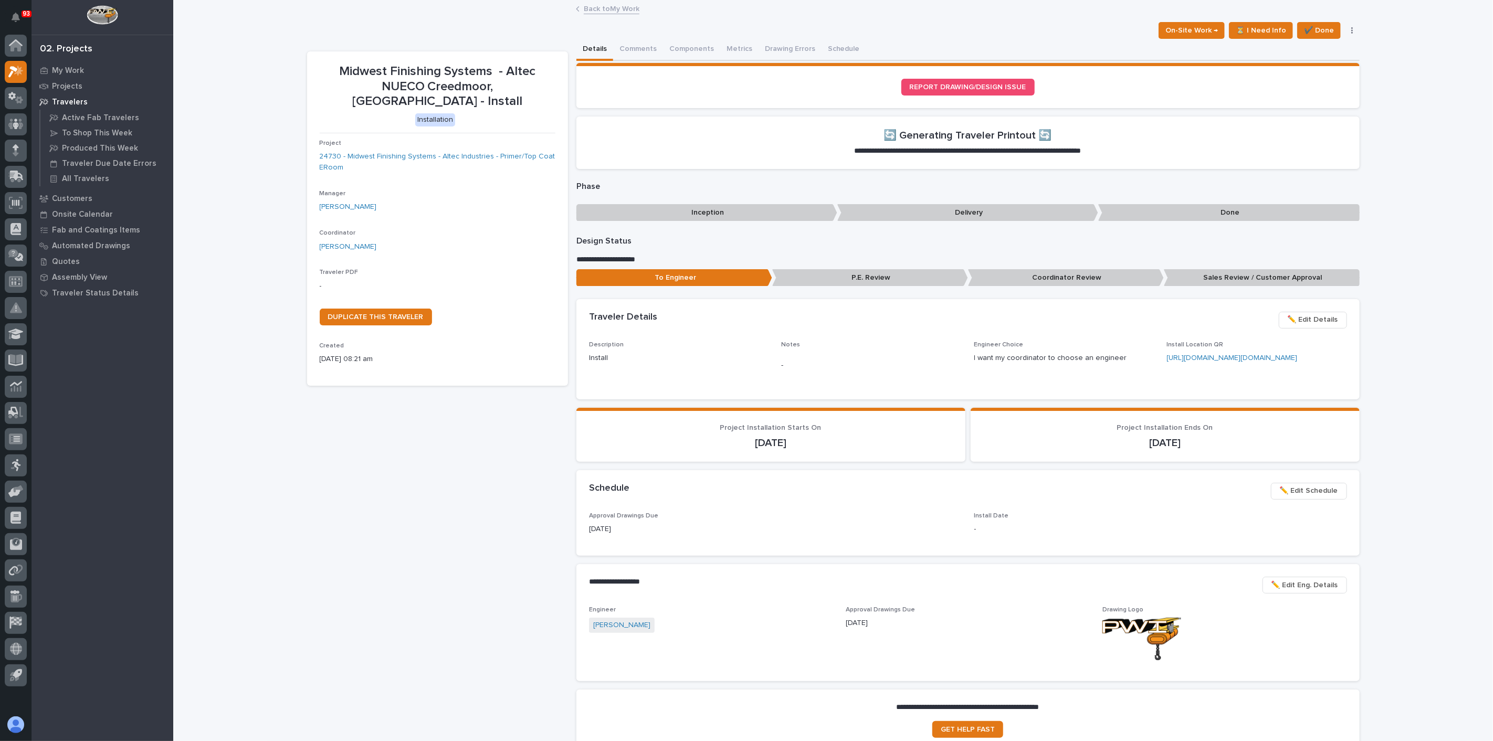
click at [1038, 275] on p "Coordinator Review" at bounding box center [1066, 277] width 196 height 17
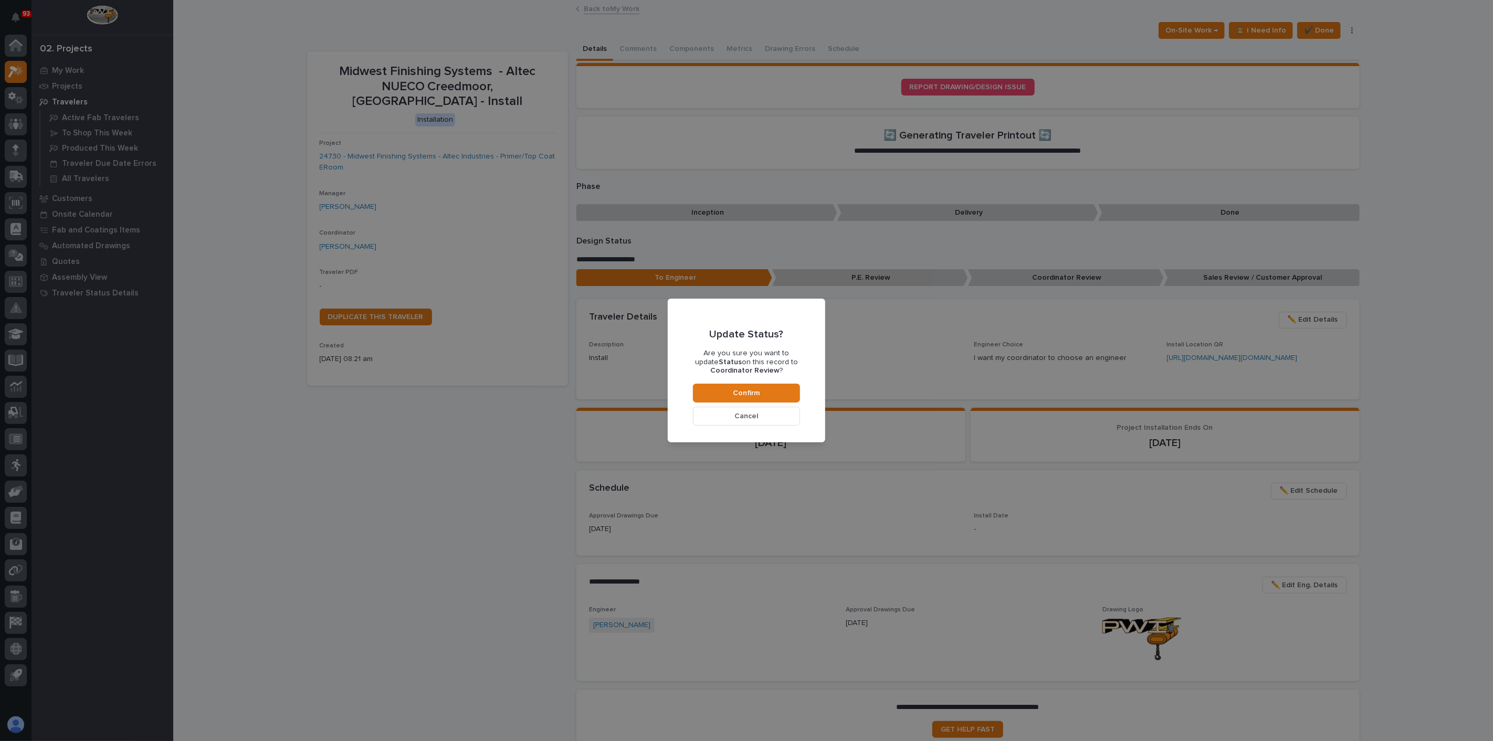
click at [766, 415] on button "Cancel" at bounding box center [746, 416] width 107 height 19
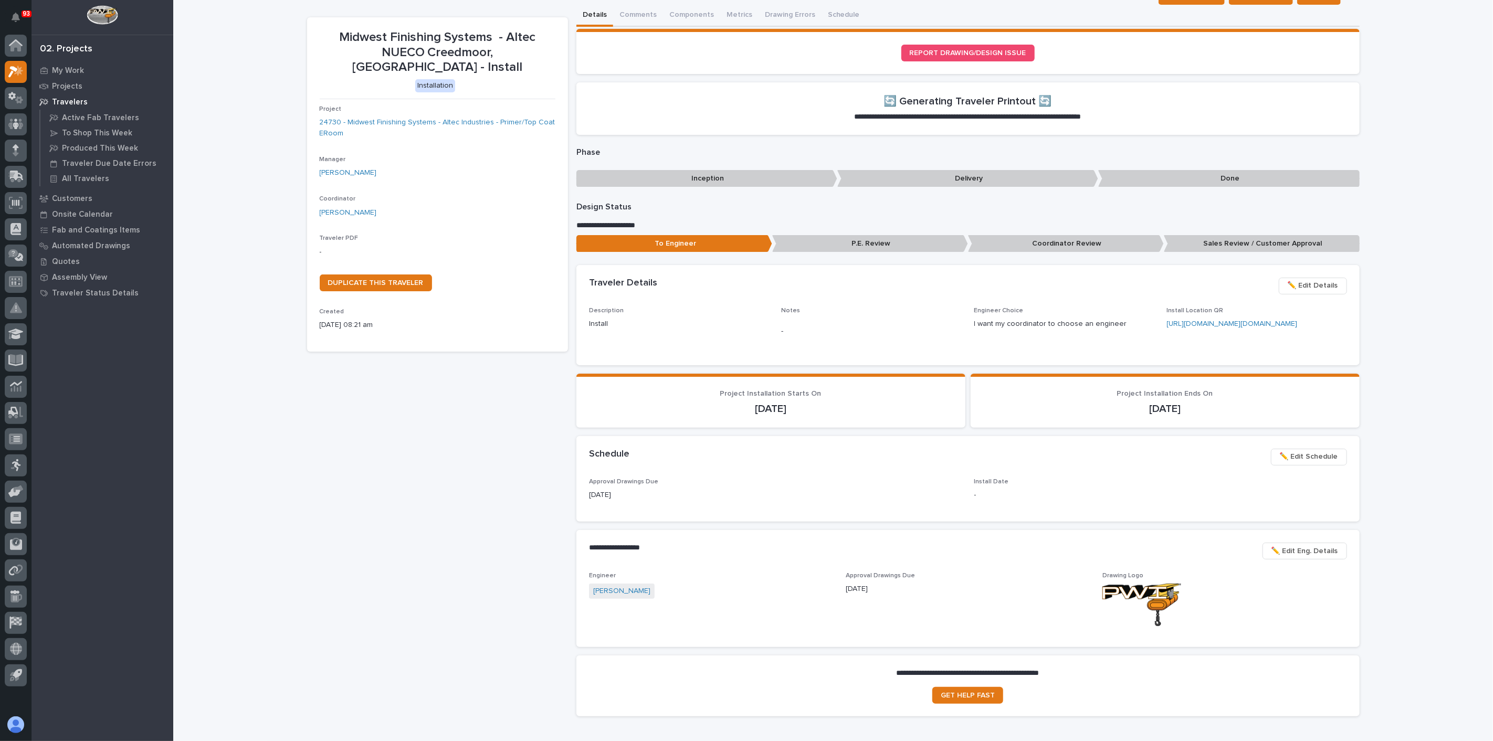
click at [1248, 242] on p "Sales Review / Customer Approval" at bounding box center [1262, 243] width 196 height 17
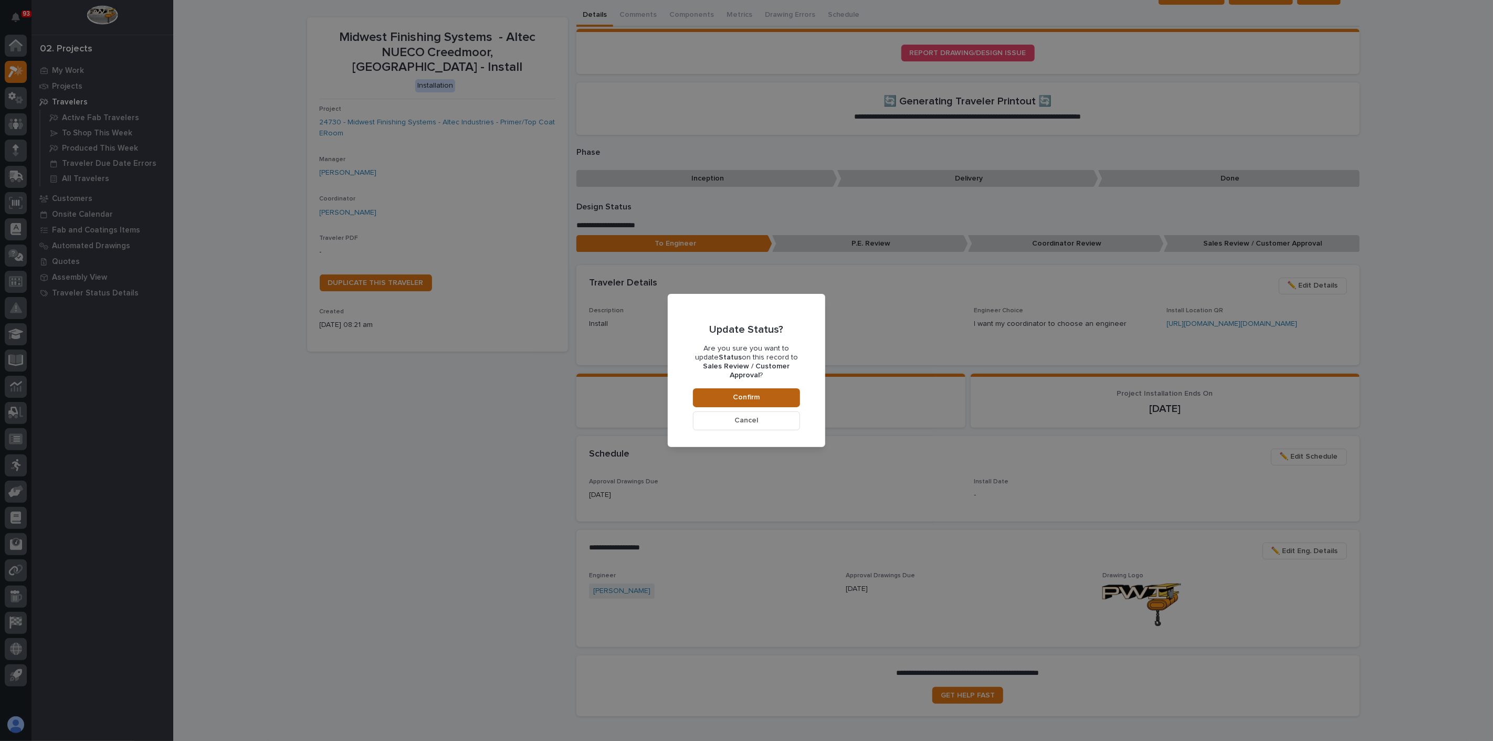
click at [741, 393] on span "Confirm" at bounding box center [747, 397] width 27 height 9
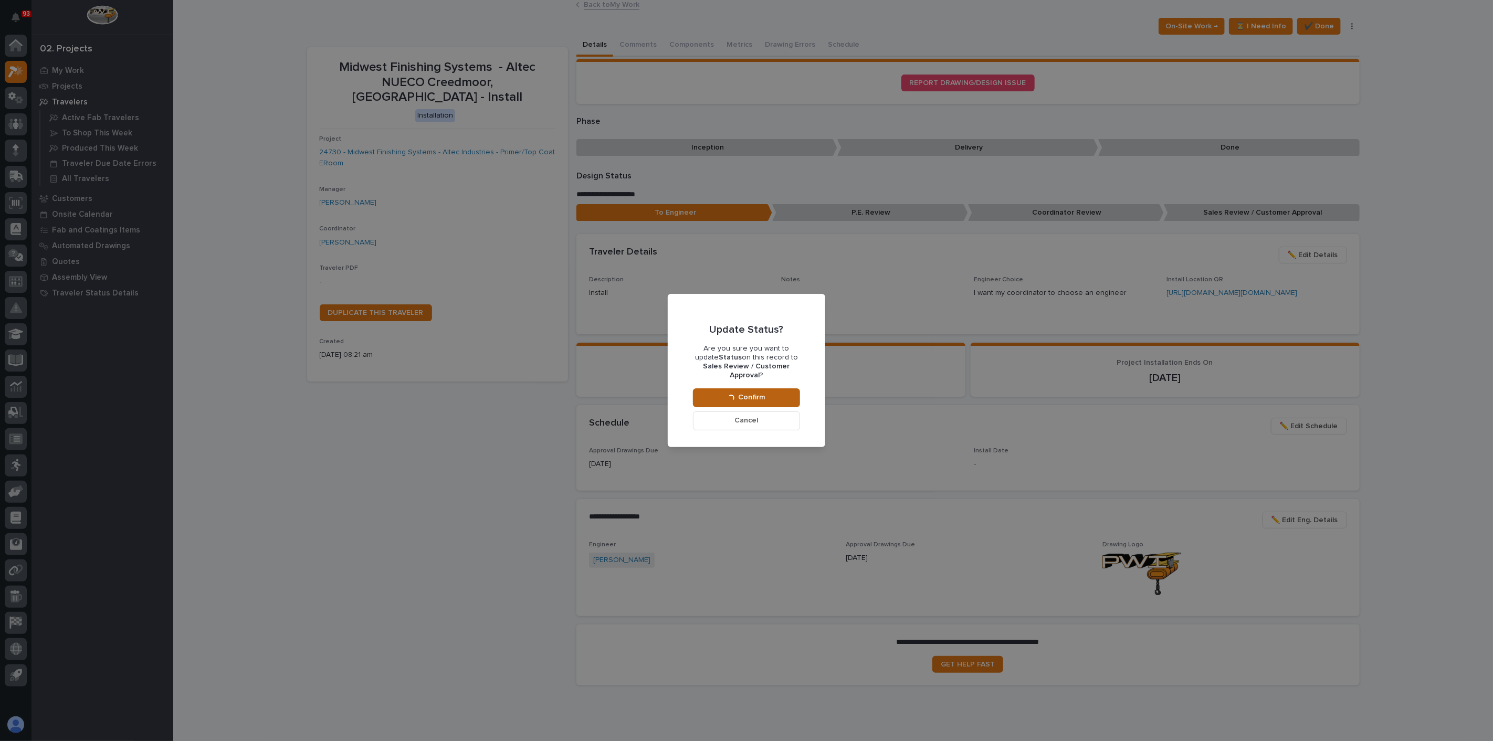
scroll to position [4, 0]
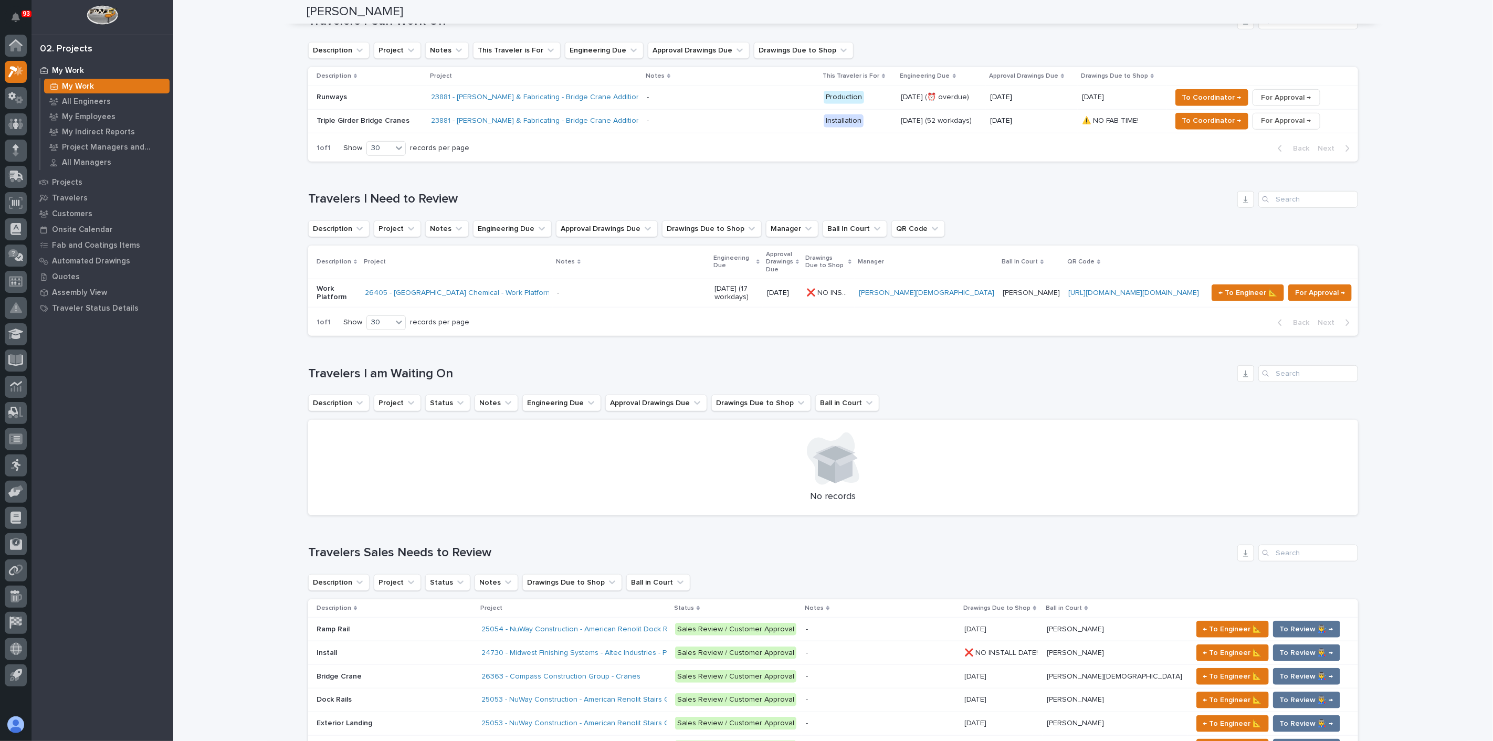
scroll to position [525, 0]
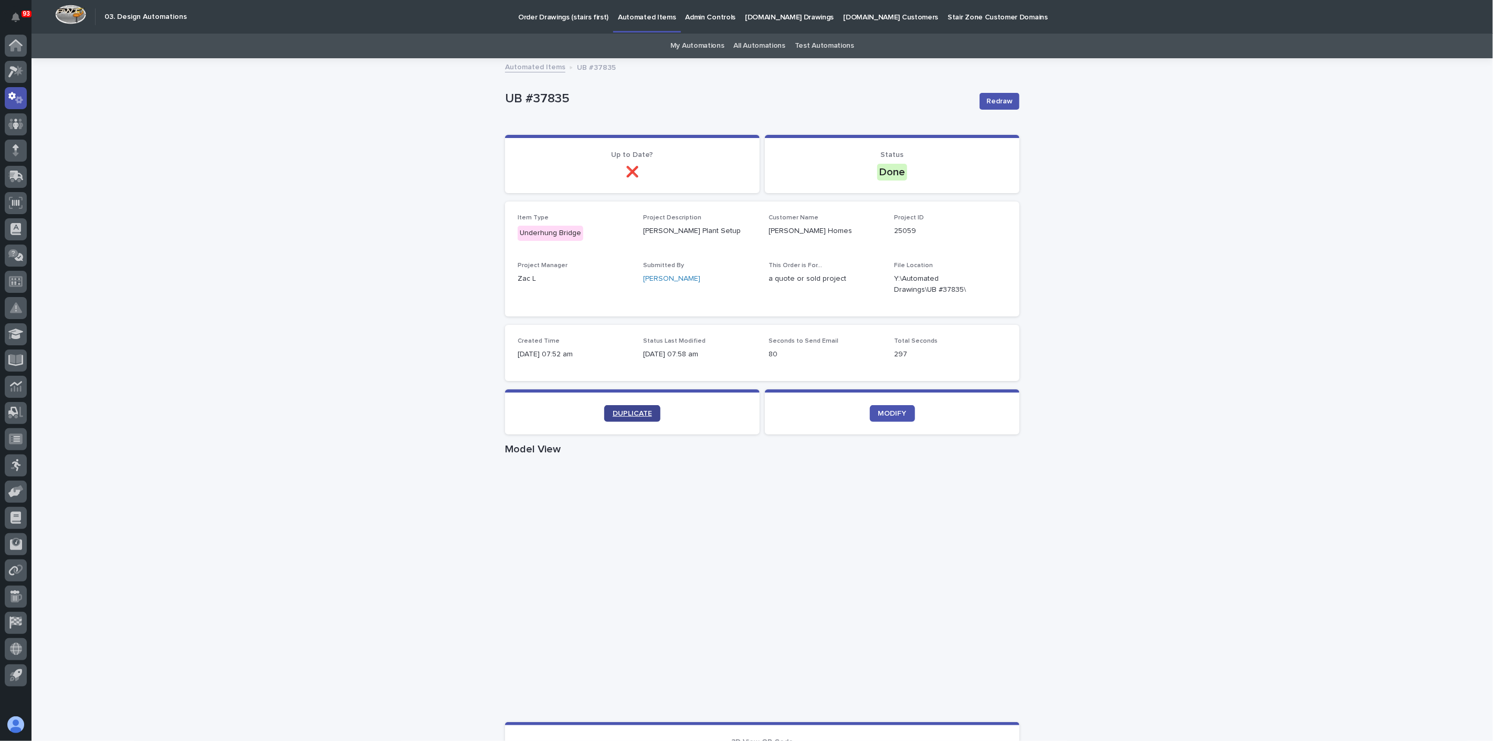
click at [619, 405] on section "DUPLICATE" at bounding box center [632, 412] width 255 height 45
click at [618, 412] on span "DUPLICATE" at bounding box center [632, 413] width 39 height 7
